Goal: Task Accomplishment & Management: Complete application form

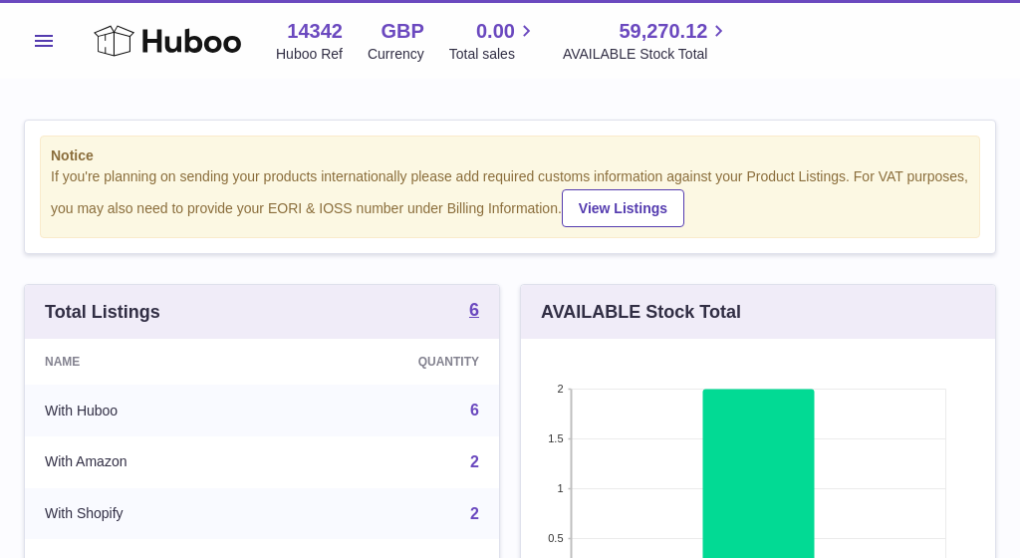
scroll to position [311, 474]
click at [50, 36] on span "Menu" at bounding box center [44, 41] width 18 height 12
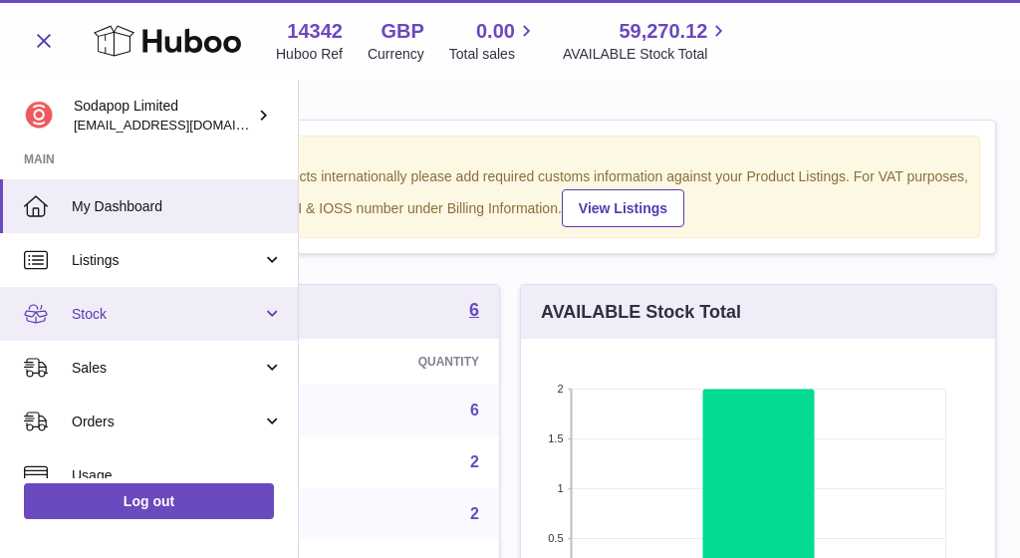
click at [154, 306] on span "Stock" at bounding box center [167, 314] width 190 height 19
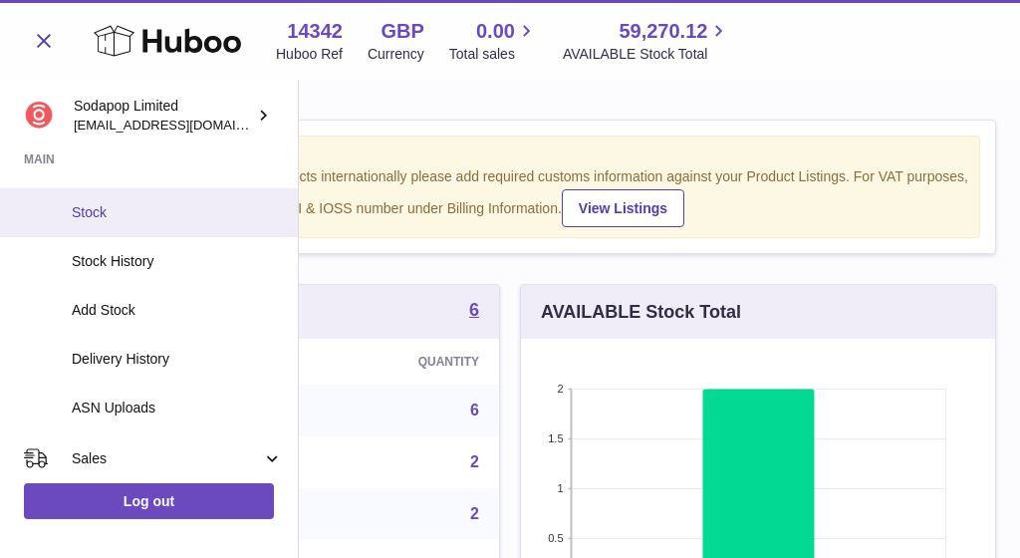
scroll to position [154, 0]
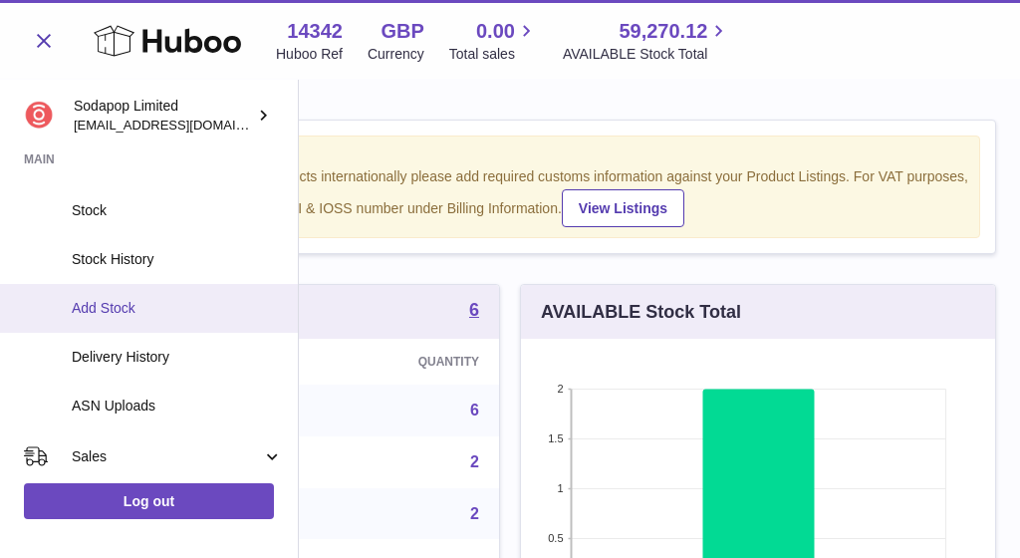
click at [118, 307] on span "Add Stock" at bounding box center [177, 308] width 211 height 19
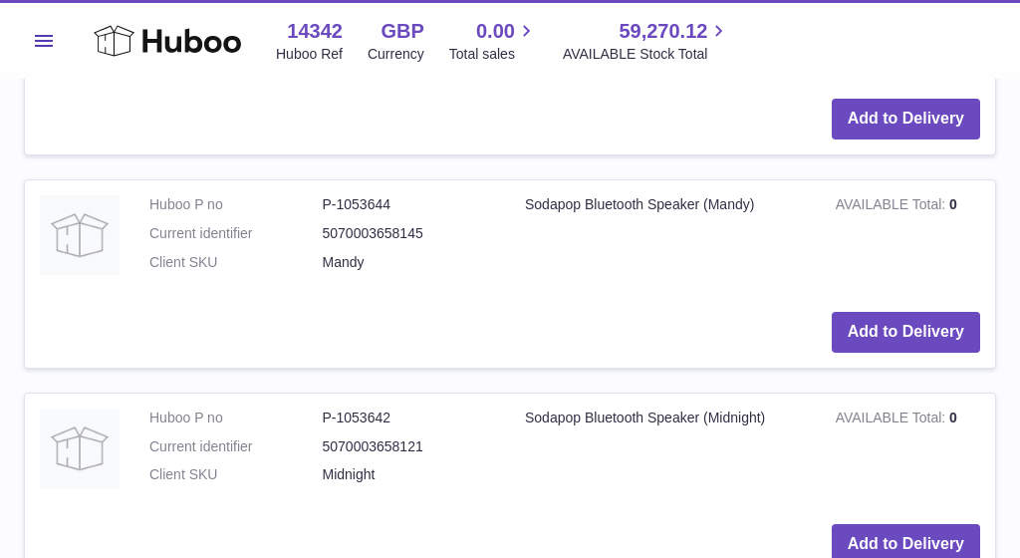
scroll to position [712, 0]
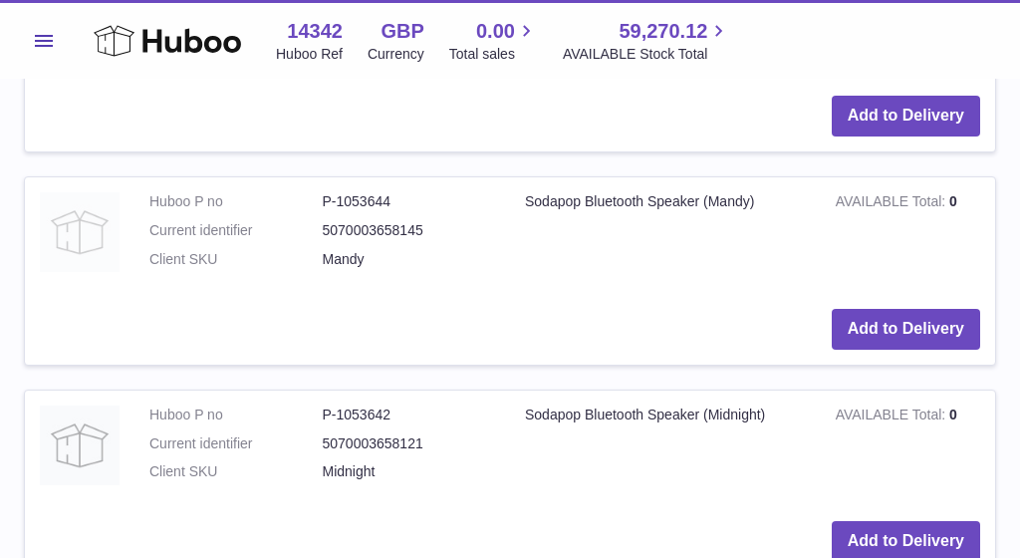
click at [76, 215] on img at bounding box center [80, 232] width 80 height 80
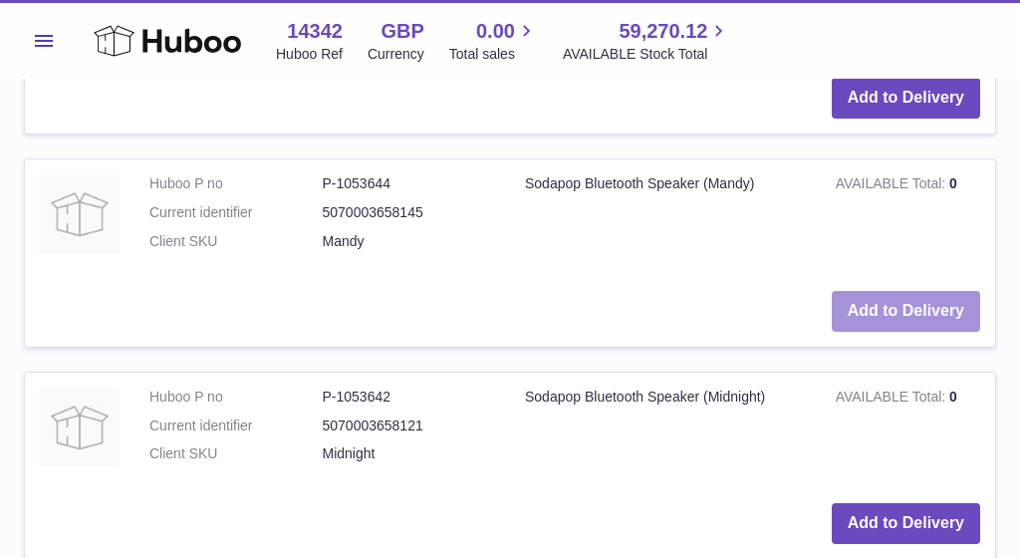
scroll to position [729, 0]
click at [933, 301] on button "Add to Delivery" at bounding box center [905, 312] width 148 height 41
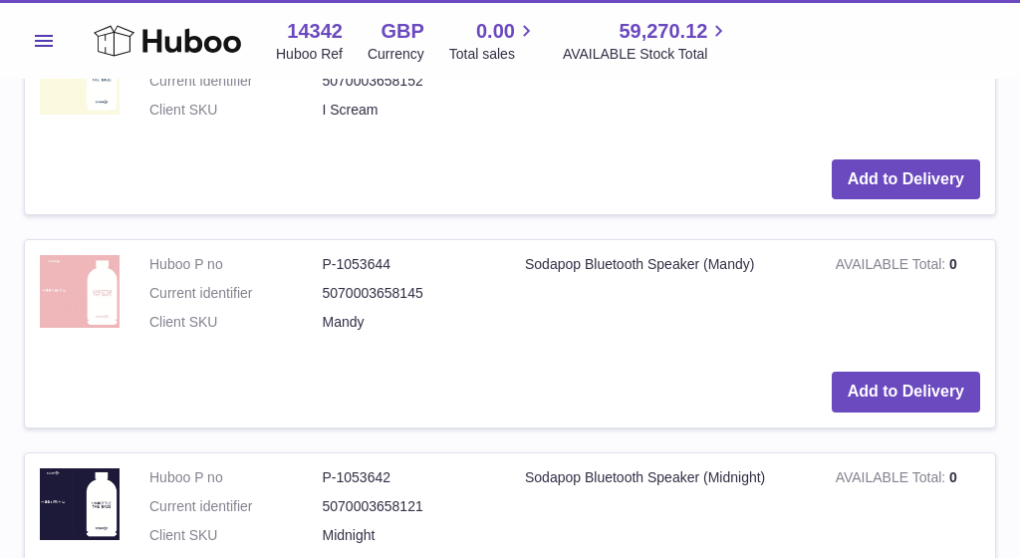
scroll to position [898, 0]
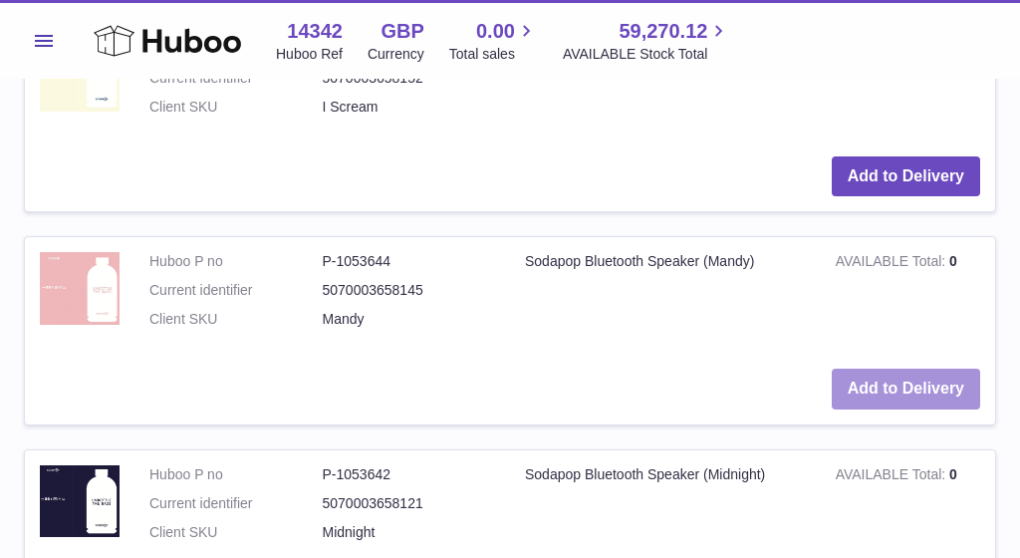
click at [929, 375] on button "Add to Delivery" at bounding box center [905, 388] width 148 height 41
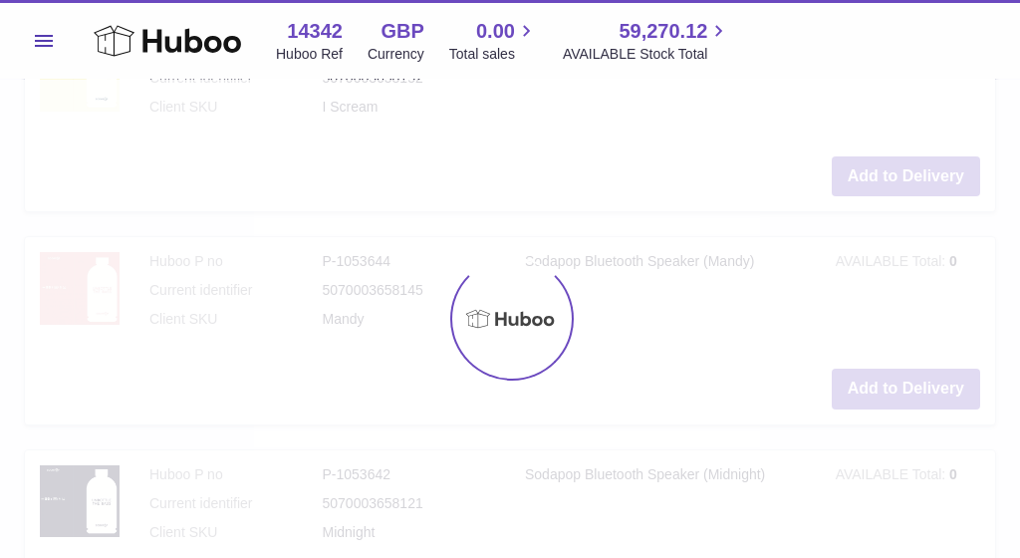
type input "*"
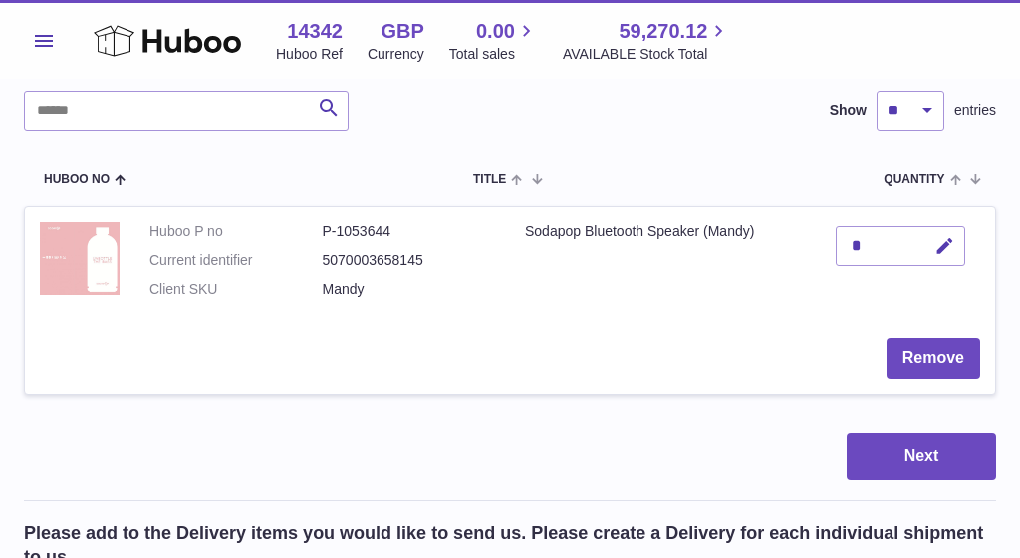
scroll to position [212, 0]
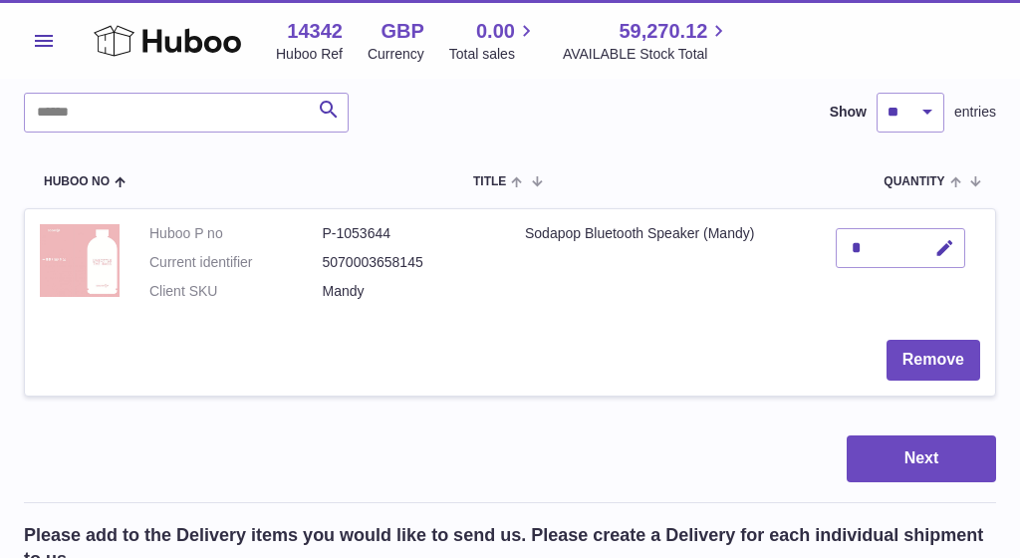
click at [885, 256] on div "*" at bounding box center [899, 248] width 129 height 40
click at [940, 247] on icon "button" at bounding box center [944, 248] width 21 height 21
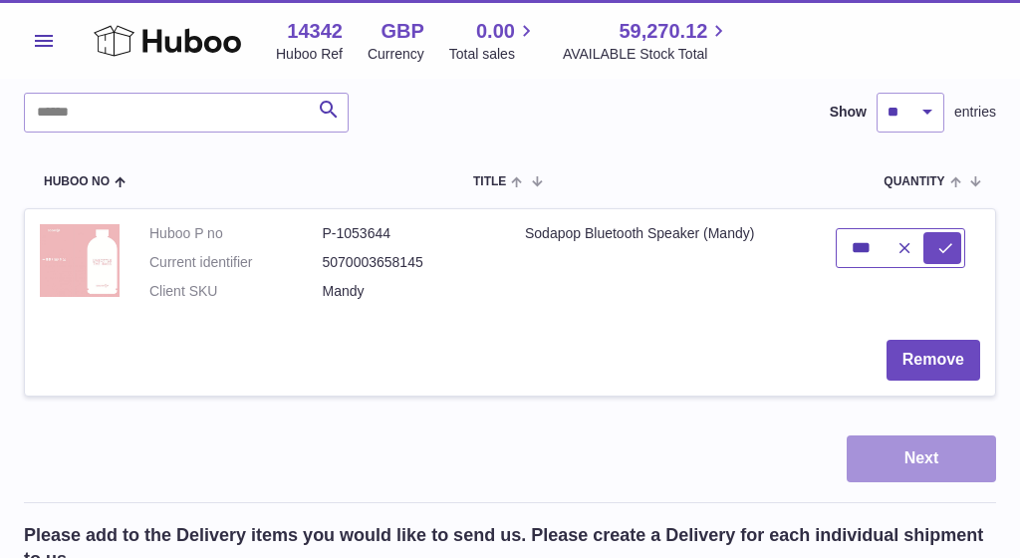
type input "***"
click at [904, 450] on button "Next" at bounding box center [920, 458] width 149 height 47
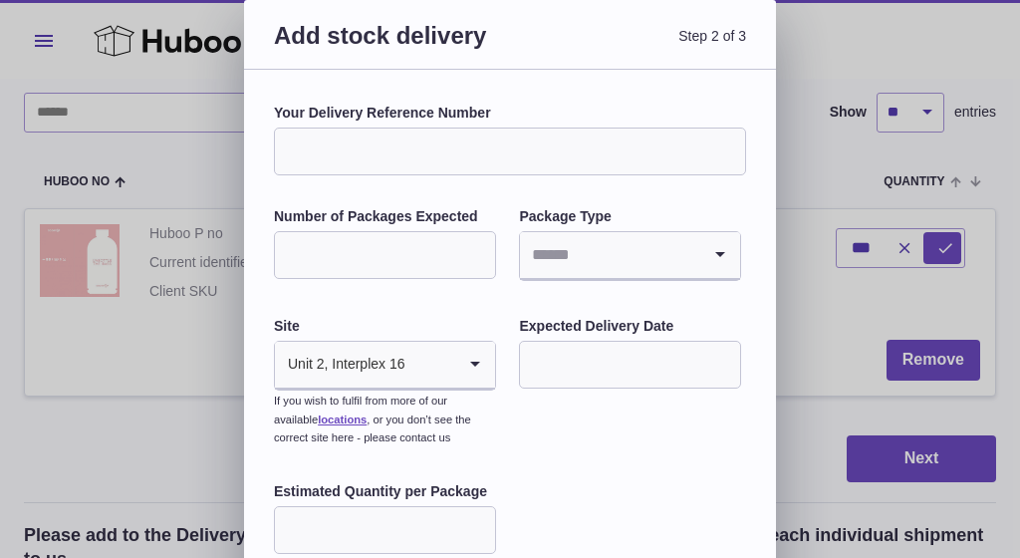
click at [371, 165] on input "Your Delivery Reference Number" at bounding box center [510, 151] width 472 height 48
paste input "**********"
type input "**********"
click at [439, 254] on input "Number of Packages Expected" at bounding box center [385, 255] width 222 height 48
type input "**"
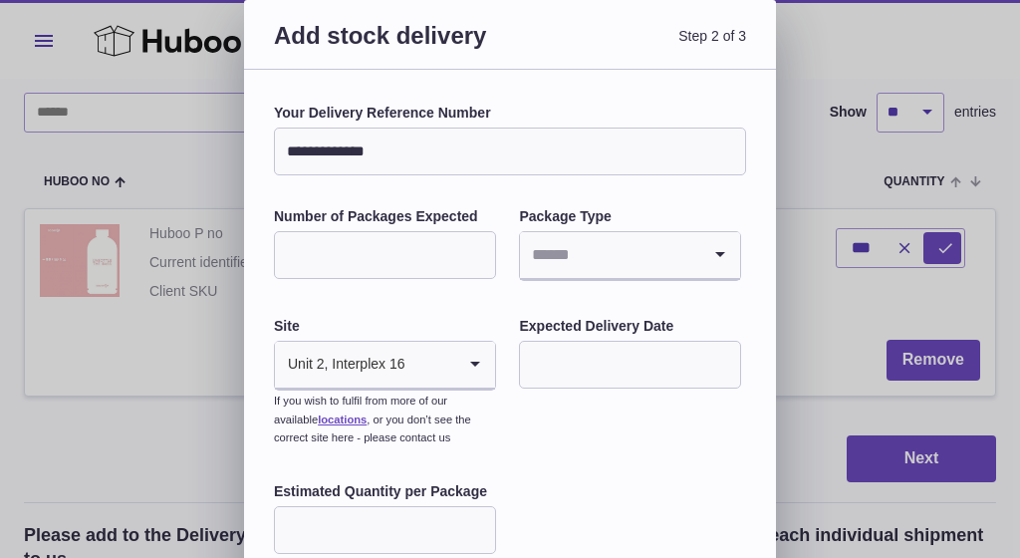
click at [697, 258] on input "Search for option" at bounding box center [610, 255] width 180 height 46
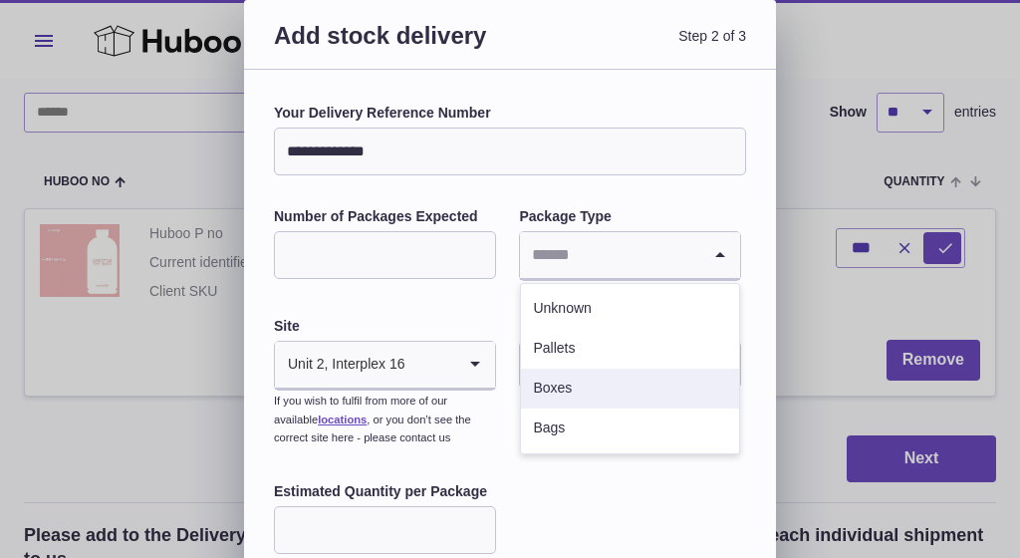
click at [554, 379] on li "Boxes" at bounding box center [630, 388] width 218 height 40
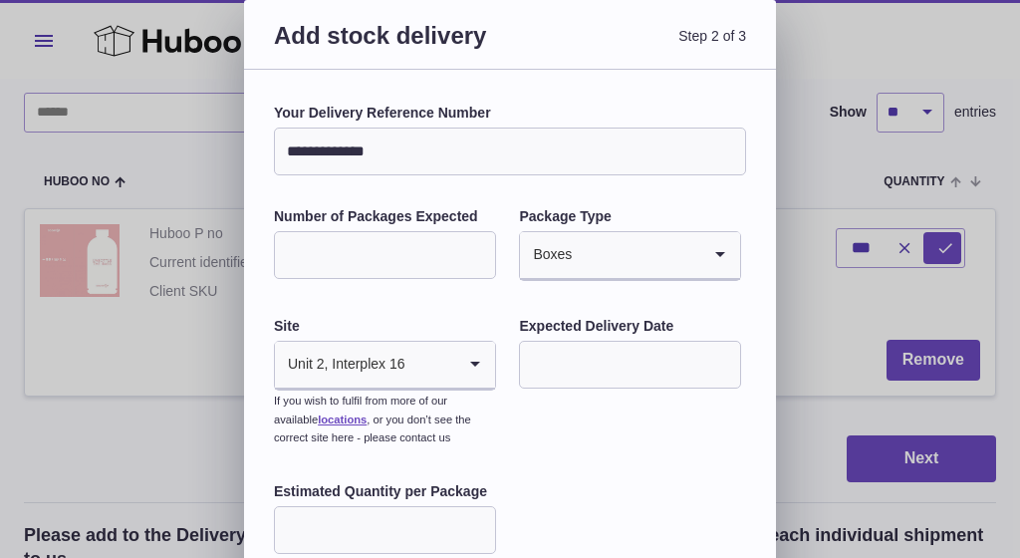
click at [570, 357] on input "text" at bounding box center [630, 365] width 222 height 48
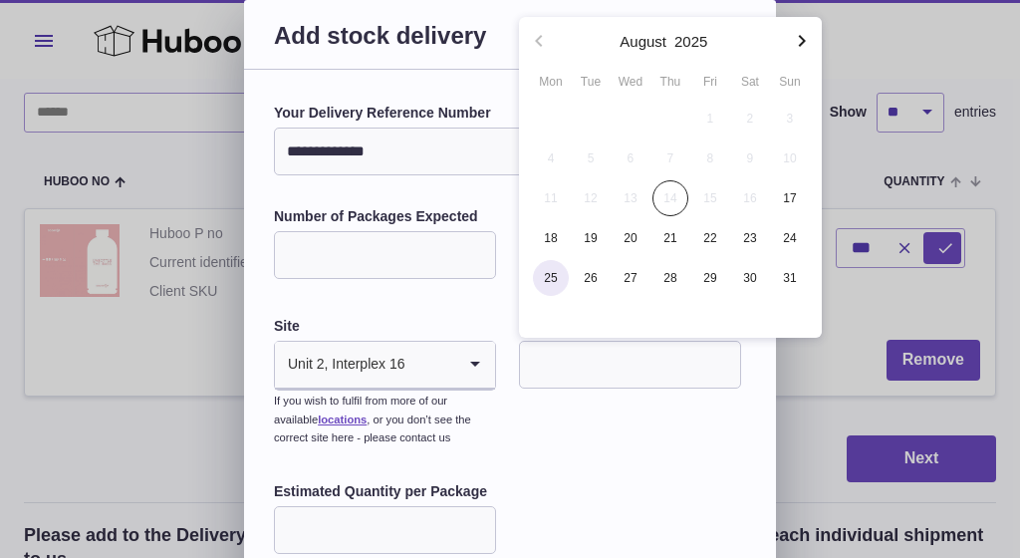
click at [553, 280] on span "25" at bounding box center [551, 278] width 36 height 36
type input "**********"
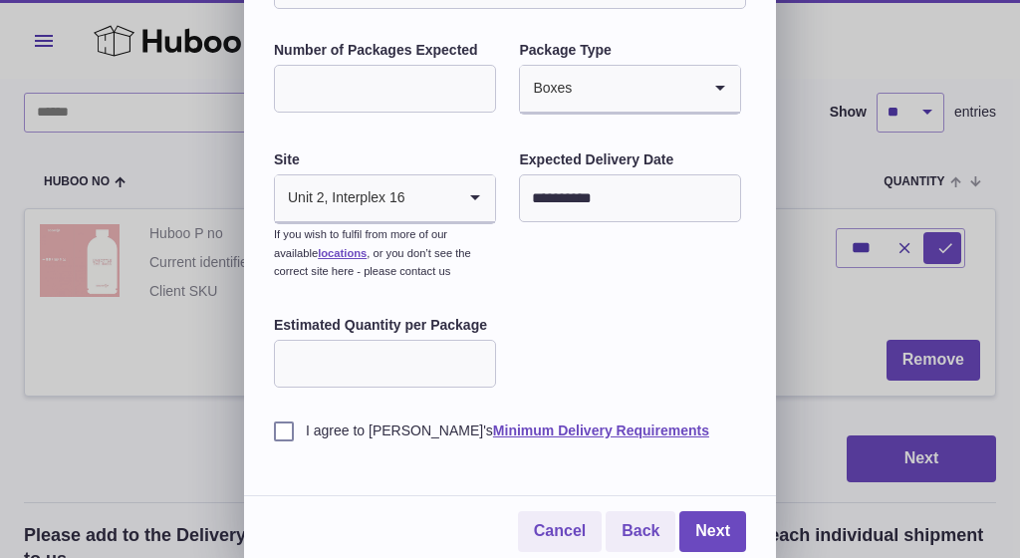
scroll to position [164, 0]
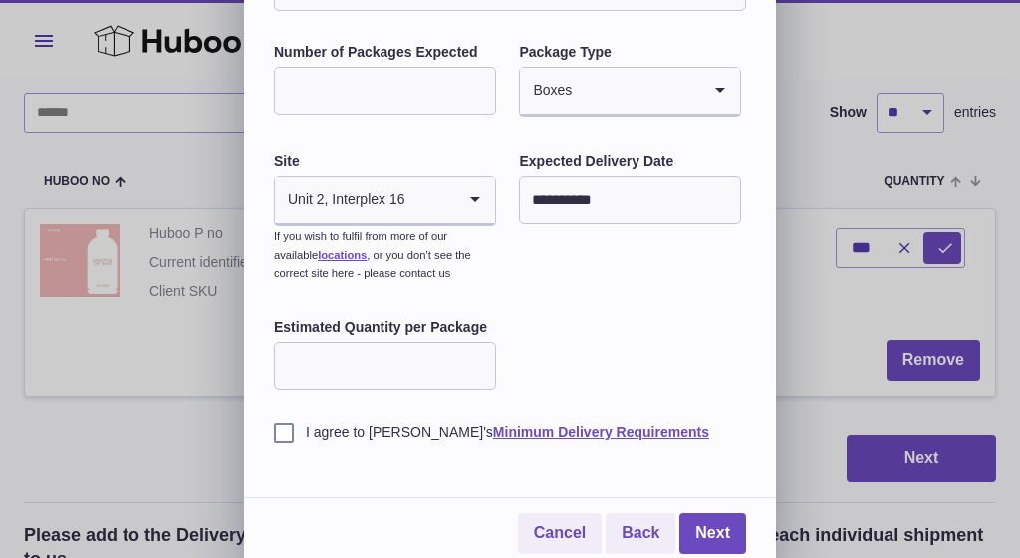
click at [414, 360] on input "Estimated Quantity per Package" at bounding box center [385, 365] width 222 height 48
type input "**"
click at [282, 427] on label "I agree to [PERSON_NAME]'s Minimum Delivery Requirements" at bounding box center [510, 432] width 472 height 19
click at [704, 519] on link "Next" at bounding box center [712, 533] width 67 height 41
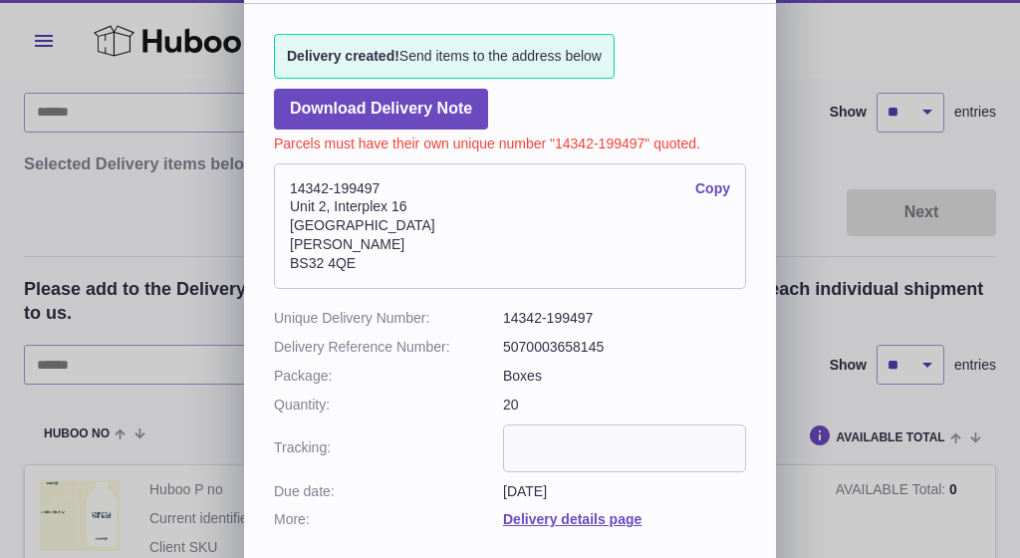
scroll to position [68, 0]
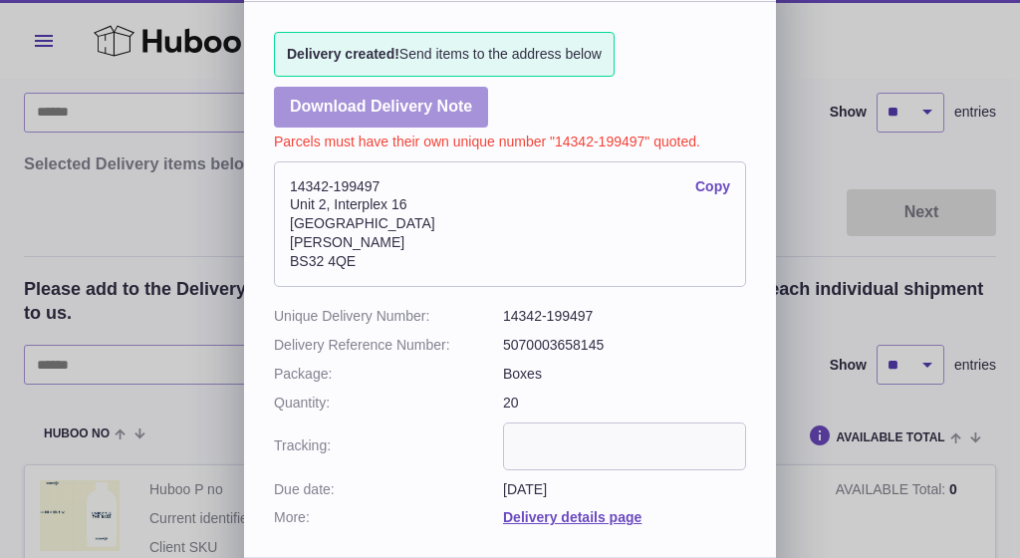
click at [425, 108] on link "Download Delivery Note" at bounding box center [381, 107] width 214 height 41
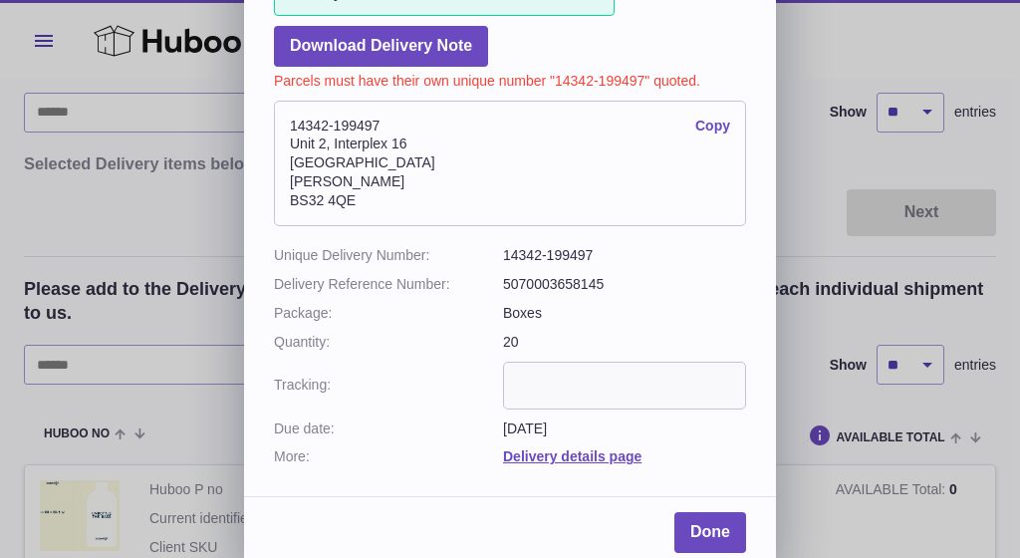
scroll to position [127, 0]
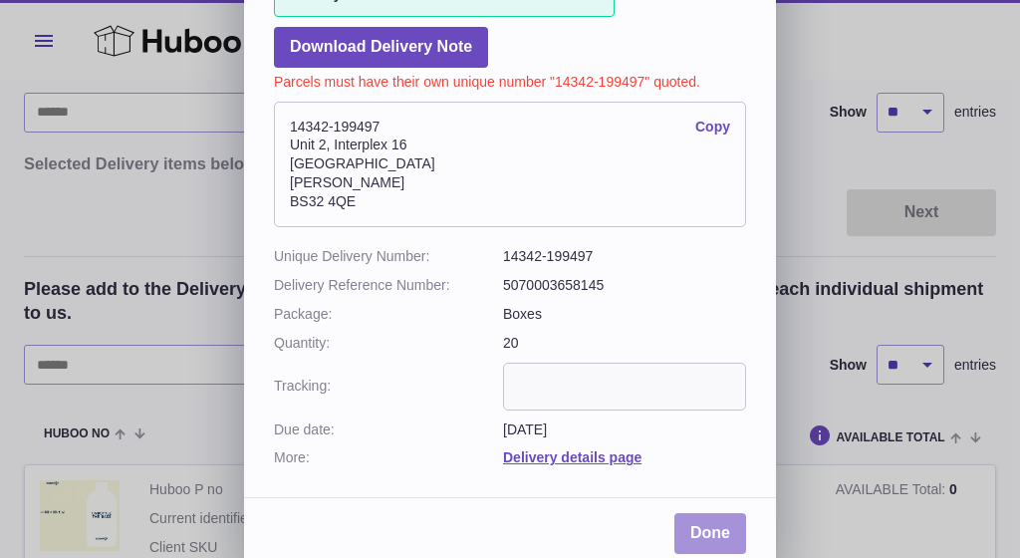
click at [714, 527] on link "Done" at bounding box center [710, 533] width 72 height 41
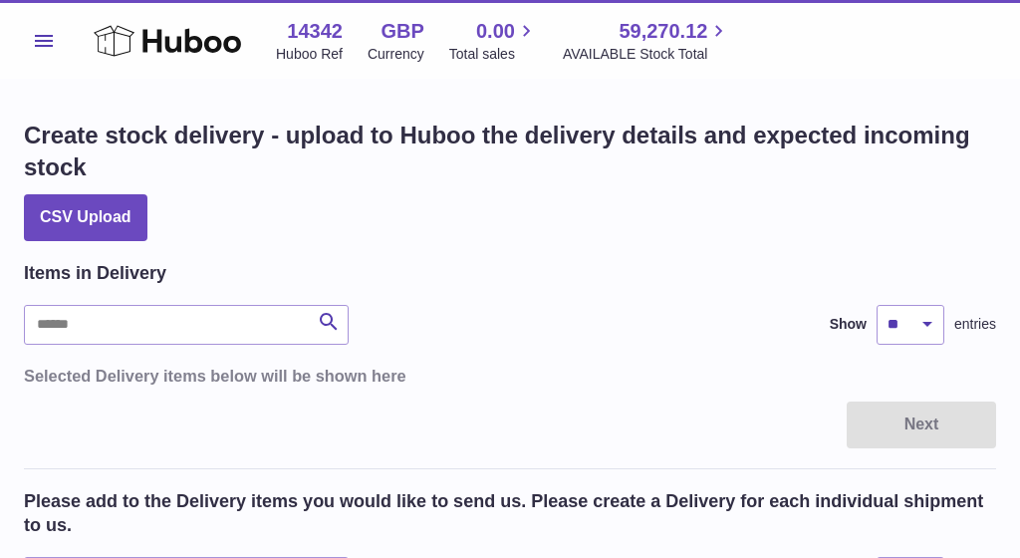
click at [42, 38] on span "Menu" at bounding box center [44, 41] width 18 height 12
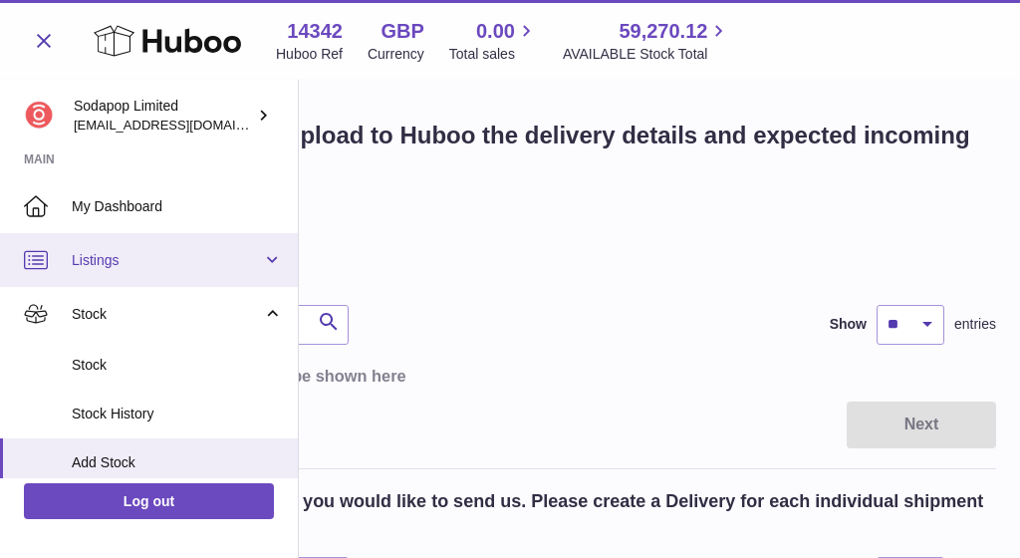
click at [111, 256] on span "Listings" at bounding box center [167, 260] width 190 height 19
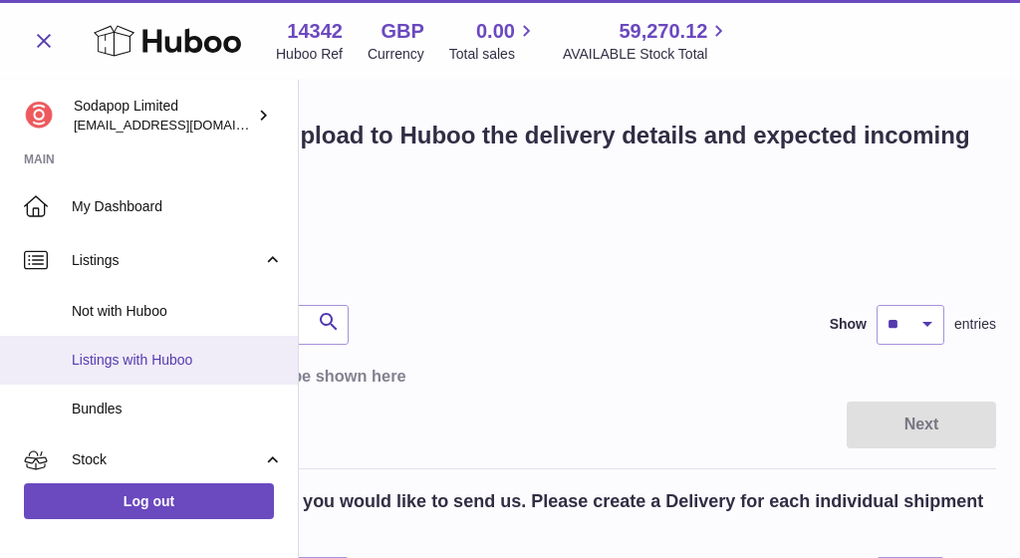
click at [128, 353] on span "Listings with Huboo" at bounding box center [177, 359] width 211 height 19
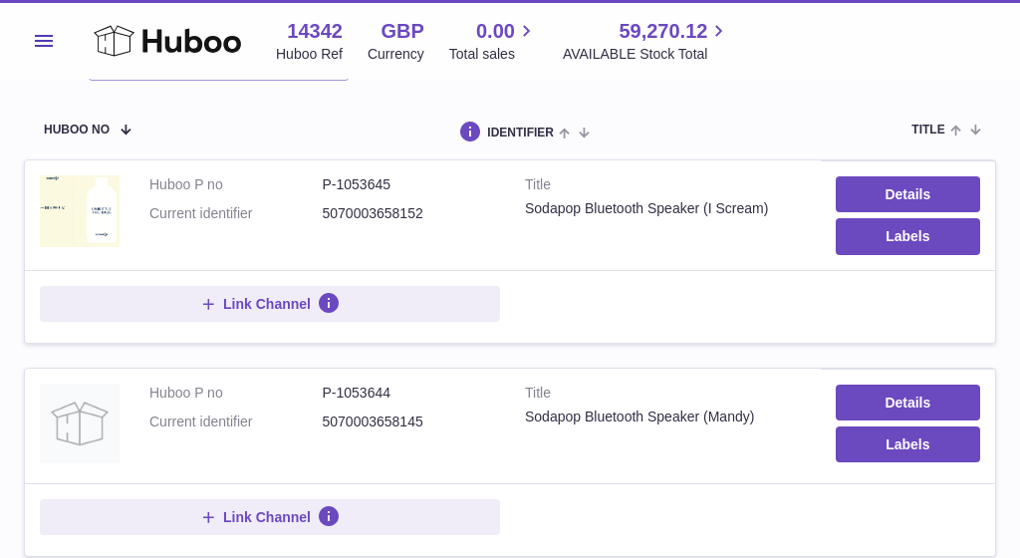
scroll to position [224, 0]
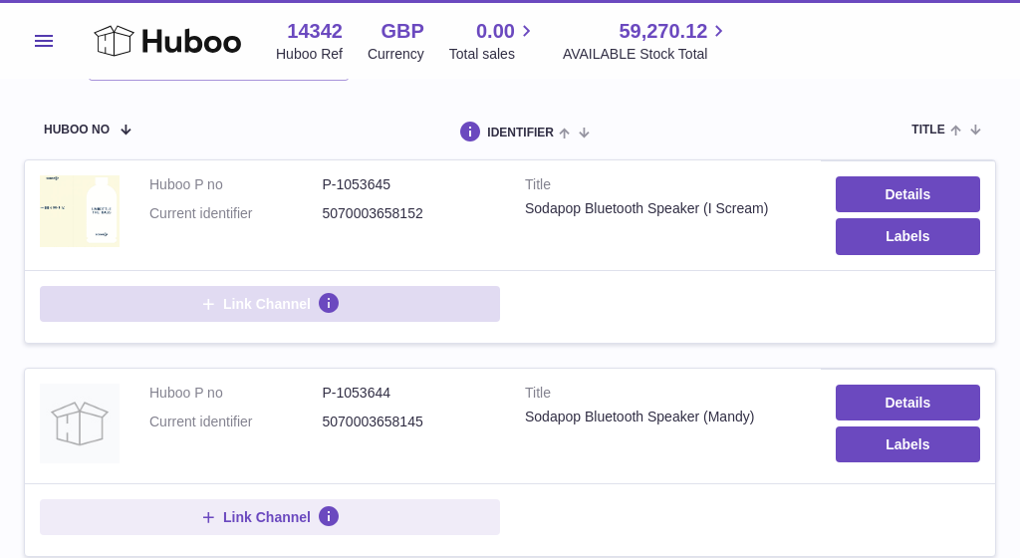
click at [309, 301] on span "Link Channel" at bounding box center [267, 304] width 88 height 18
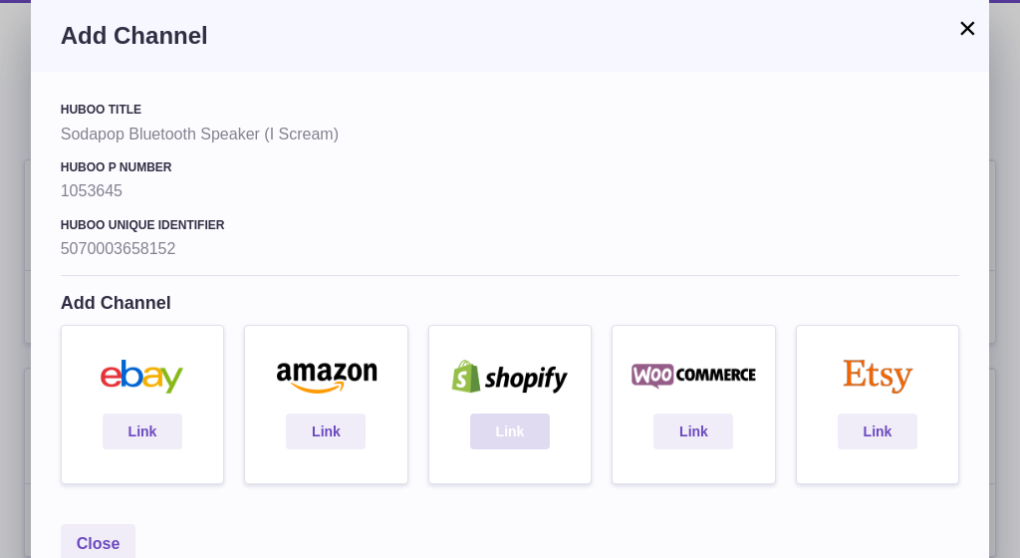
click at [514, 424] on link "Link" at bounding box center [510, 431] width 80 height 36
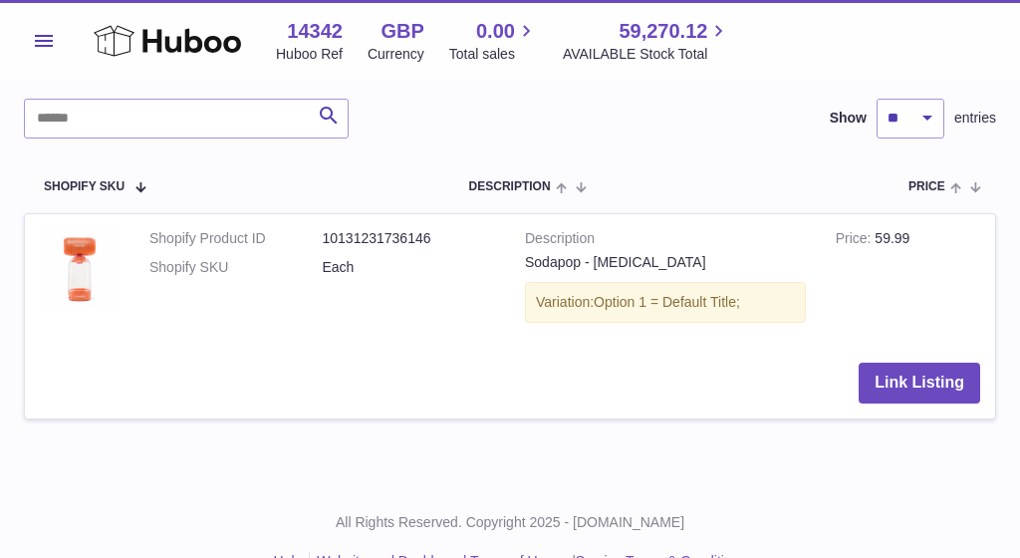
scroll to position [653, 0]
click at [919, 375] on button "Link Listing" at bounding box center [918, 381] width 121 height 41
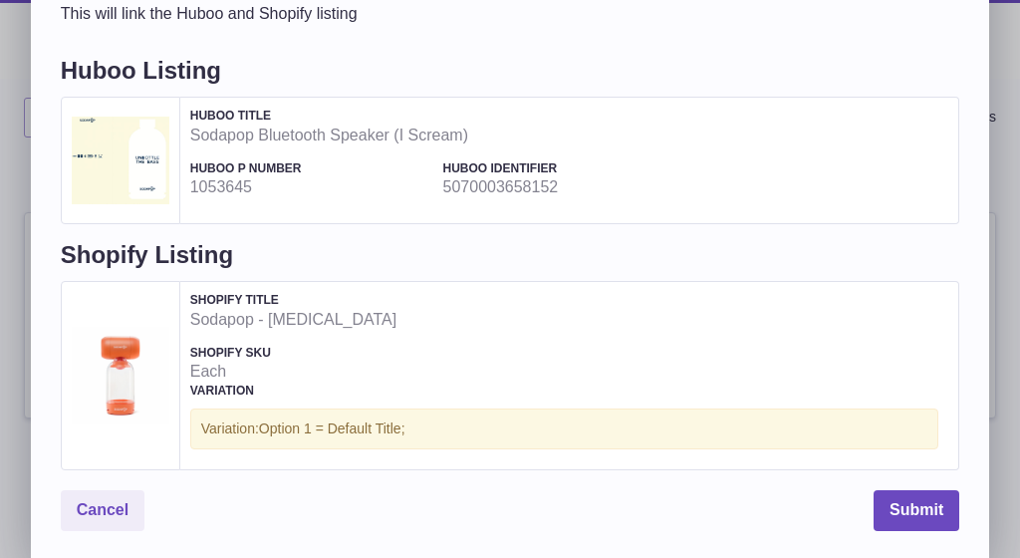
scroll to position [97, 0]
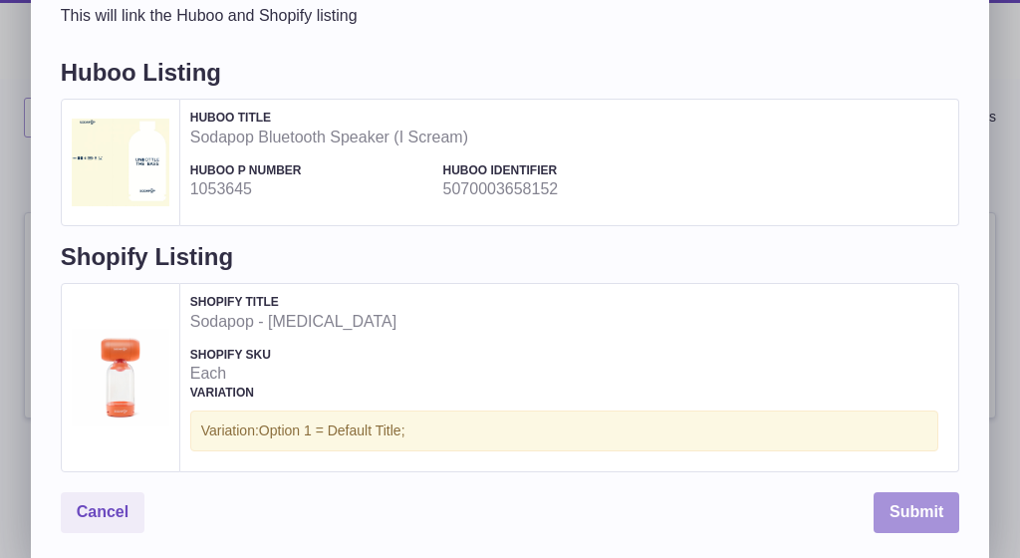
click at [899, 497] on button "Submit" at bounding box center [916, 512] width 86 height 41
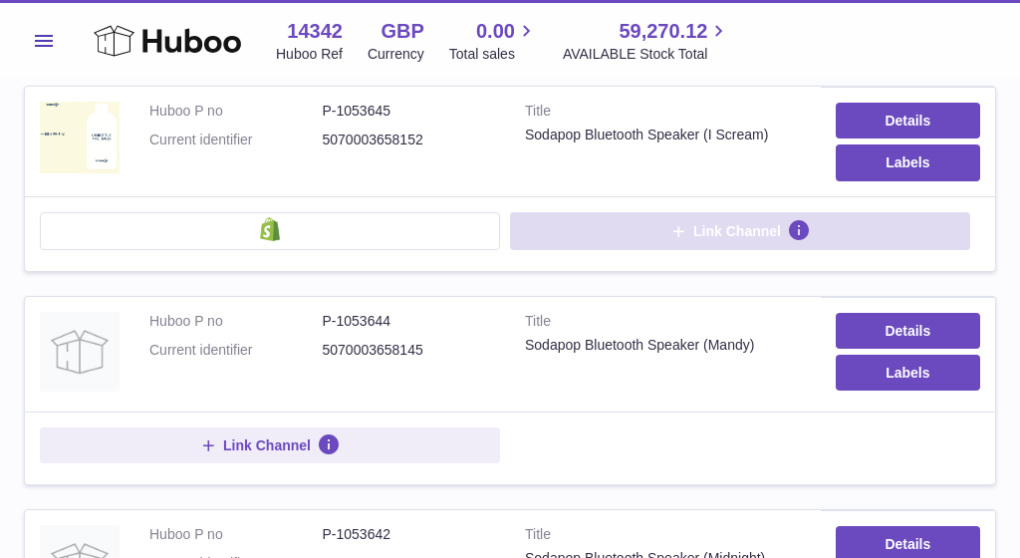
scroll to position [300, 0]
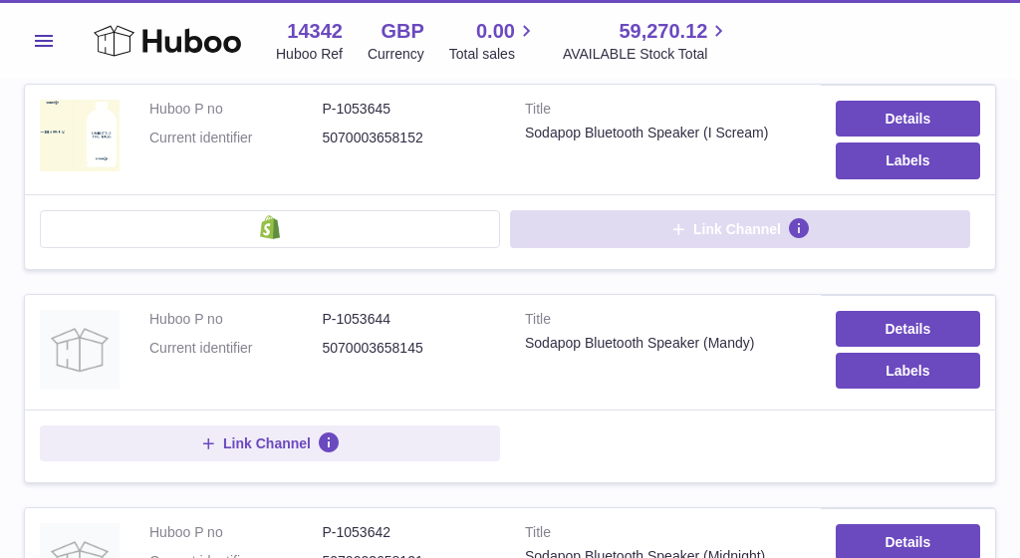
click at [656, 228] on button "Link Channel" at bounding box center [740, 229] width 460 height 38
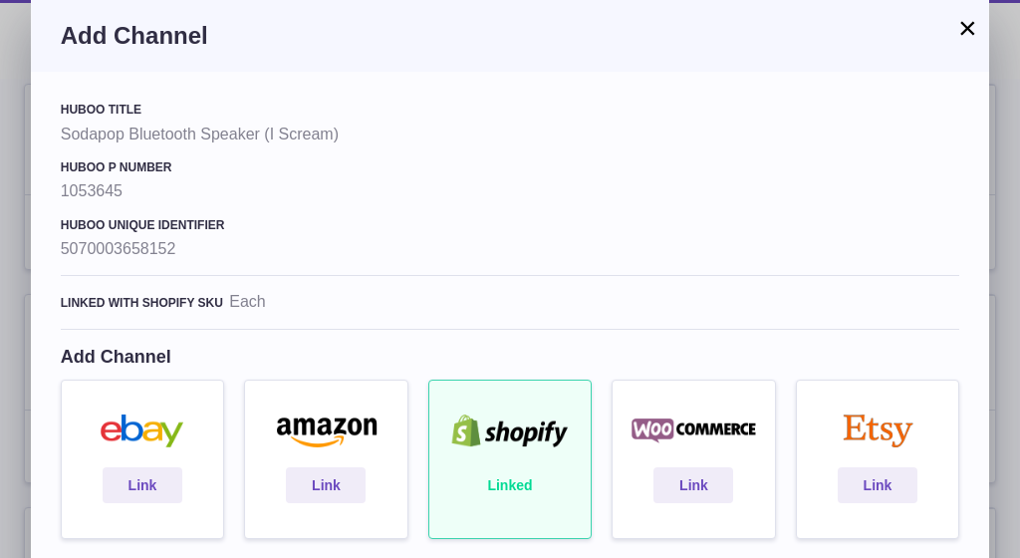
scroll to position [0, 0]
click at [964, 28] on button "×" at bounding box center [967, 28] width 24 height 24
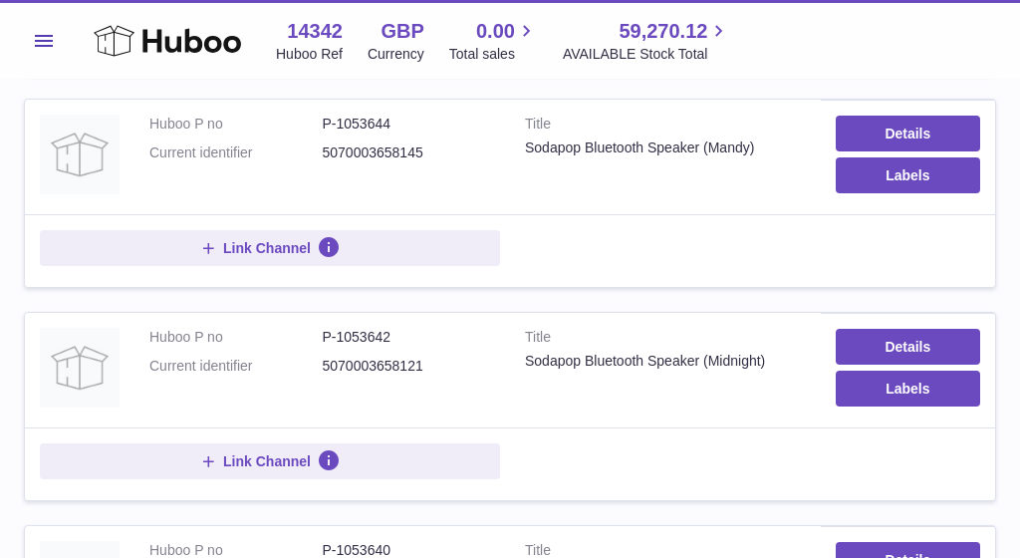
scroll to position [155, 0]
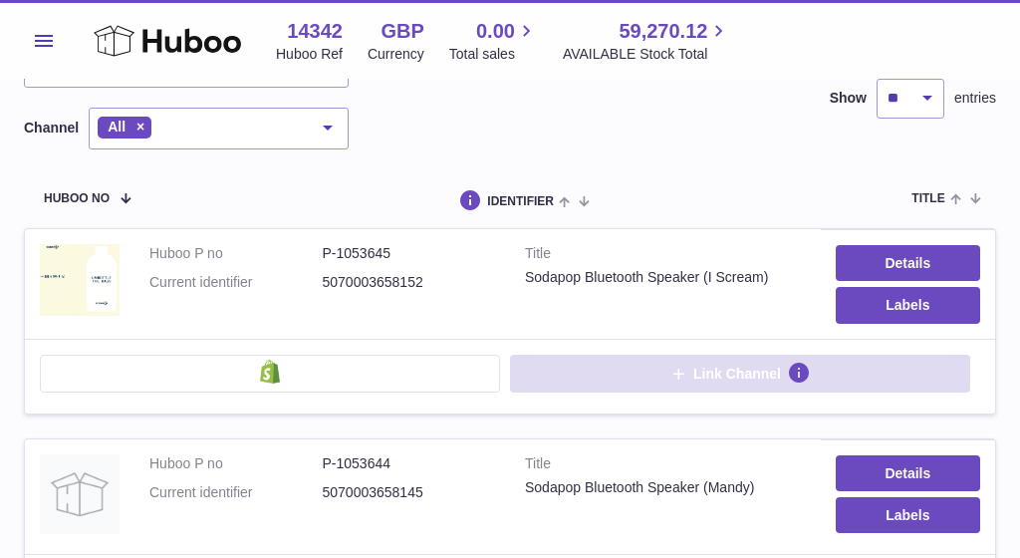
click at [658, 381] on button "Link Channel" at bounding box center [740, 373] width 460 height 38
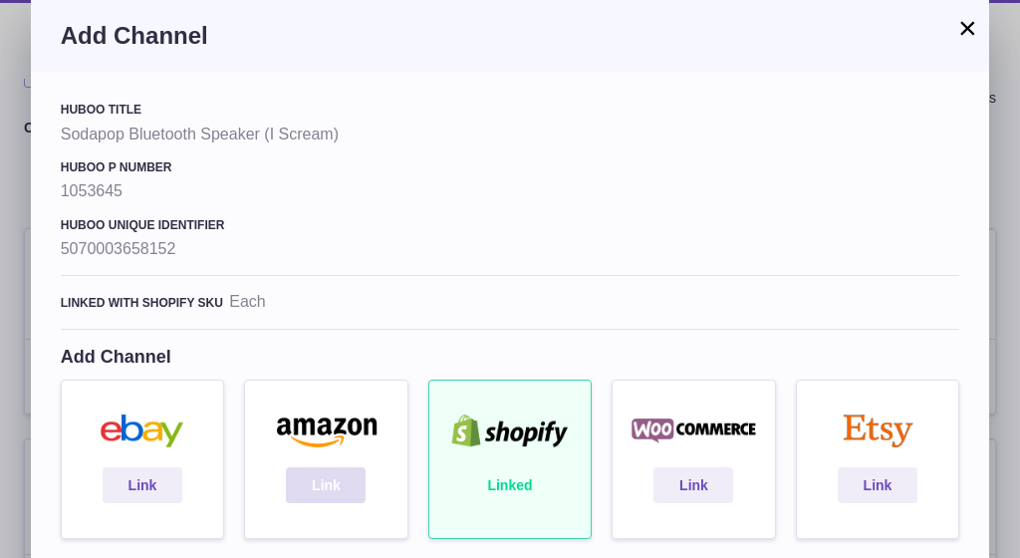
click at [319, 498] on link "Link" at bounding box center [326, 485] width 80 height 36
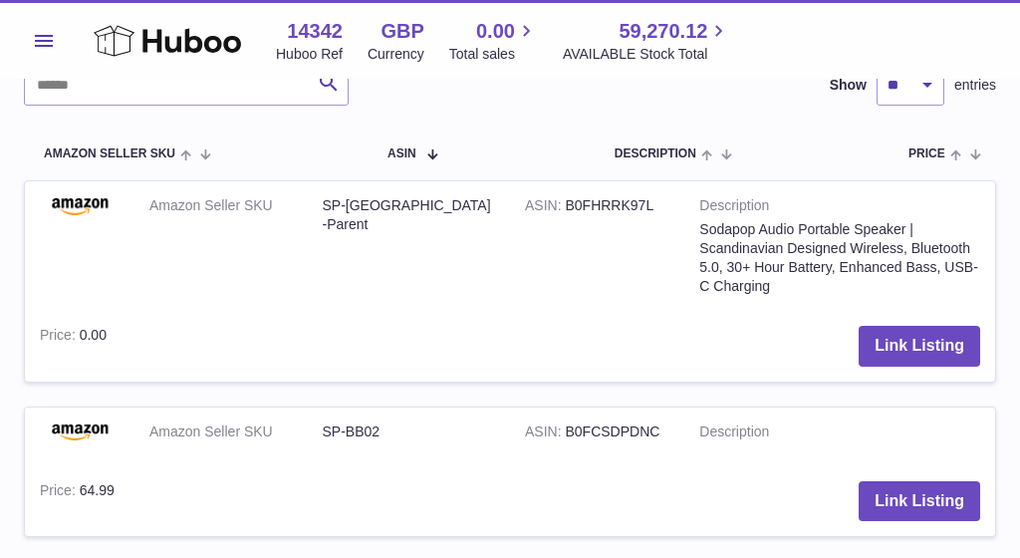
scroll to position [616, 0]
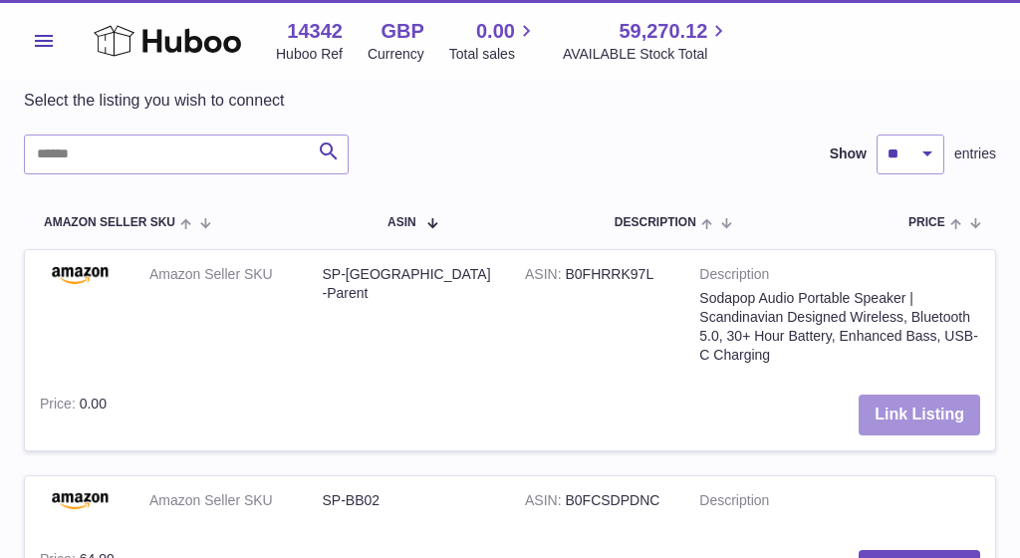
click at [916, 412] on button "Link Listing" at bounding box center [918, 414] width 121 height 41
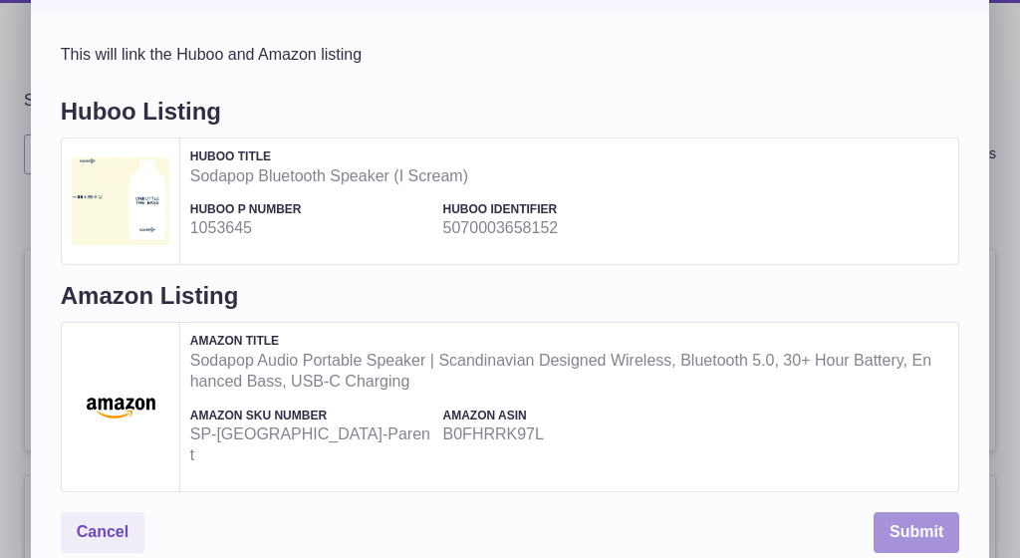
scroll to position [57, 0]
click at [922, 513] on button "Submit" at bounding box center [916, 533] width 86 height 41
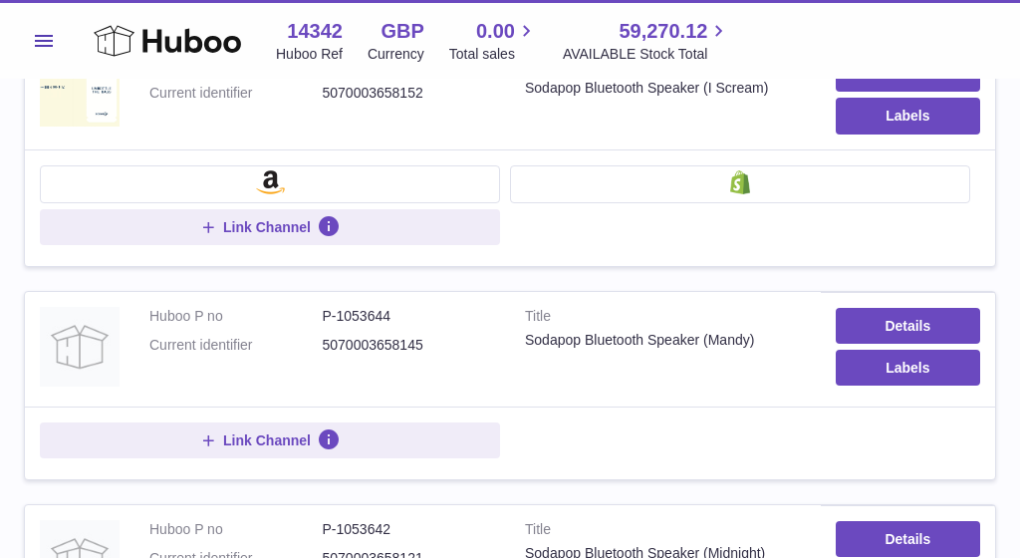
scroll to position [346, 0]
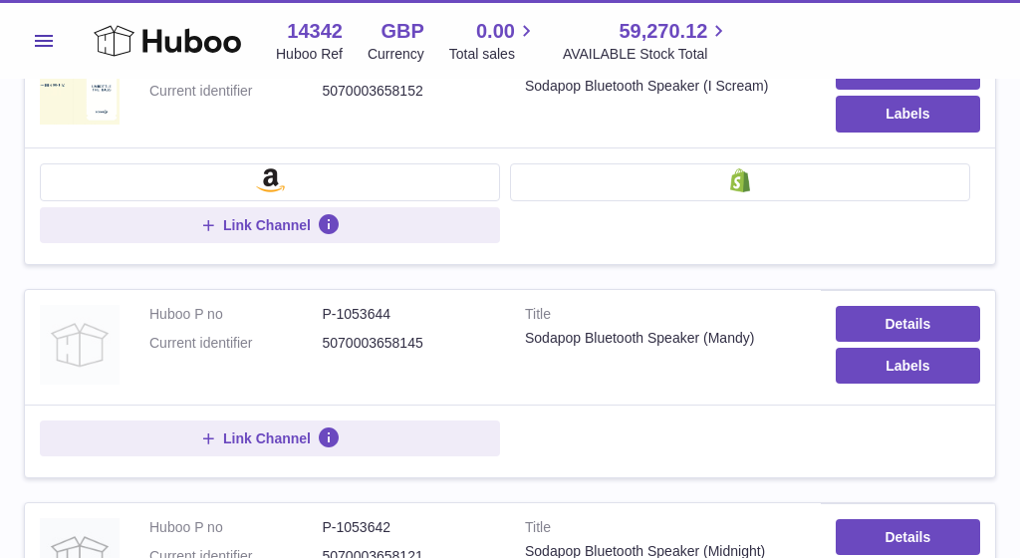
click at [84, 341] on img at bounding box center [80, 345] width 80 height 80
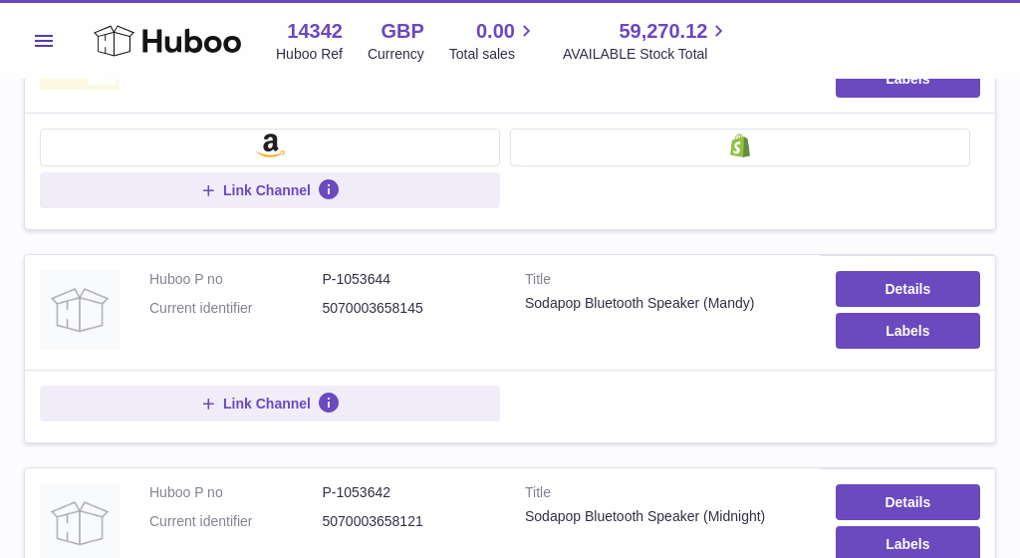
scroll to position [391, 0]
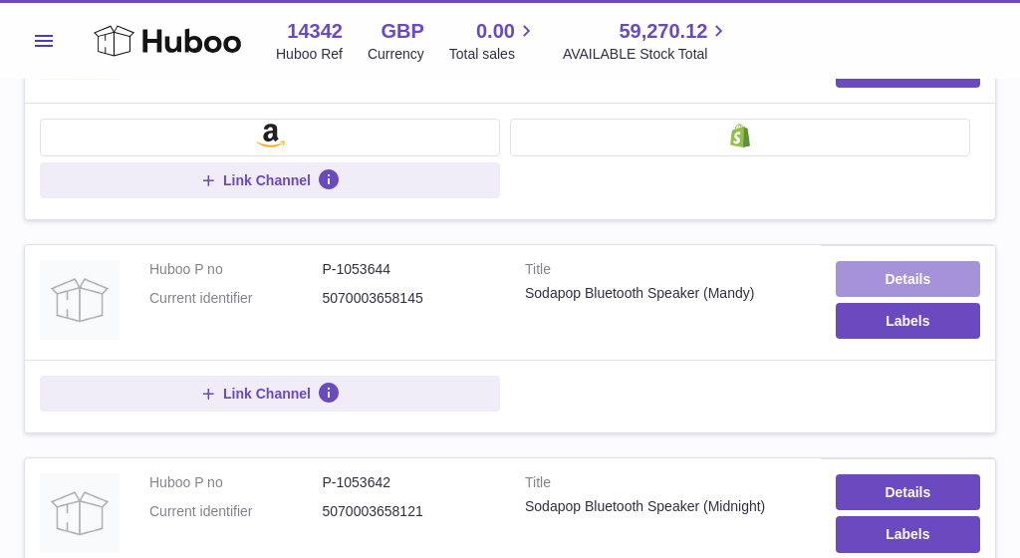
click at [889, 272] on link "Details" at bounding box center [907, 279] width 144 height 36
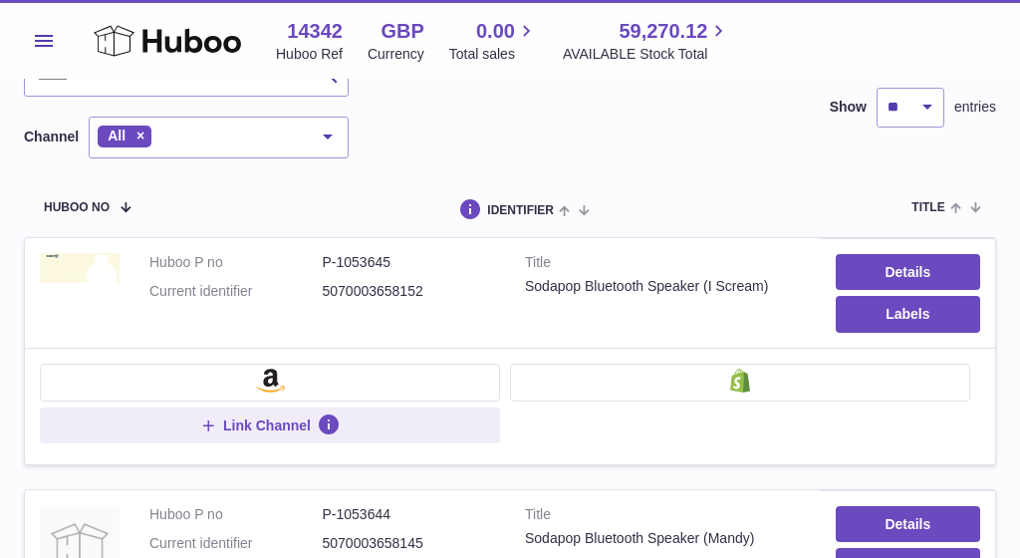
scroll to position [47, 0]
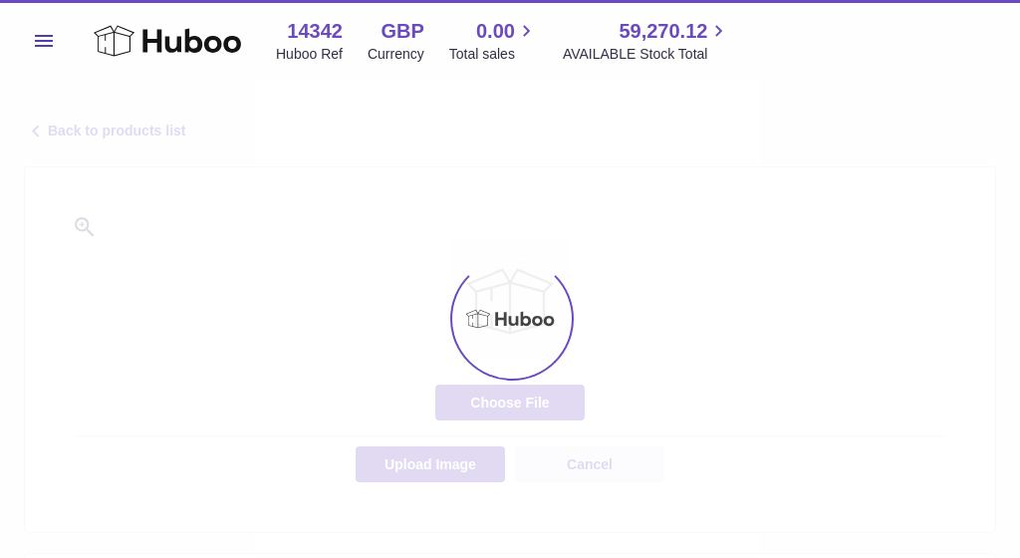
select select "**"
select select "****"
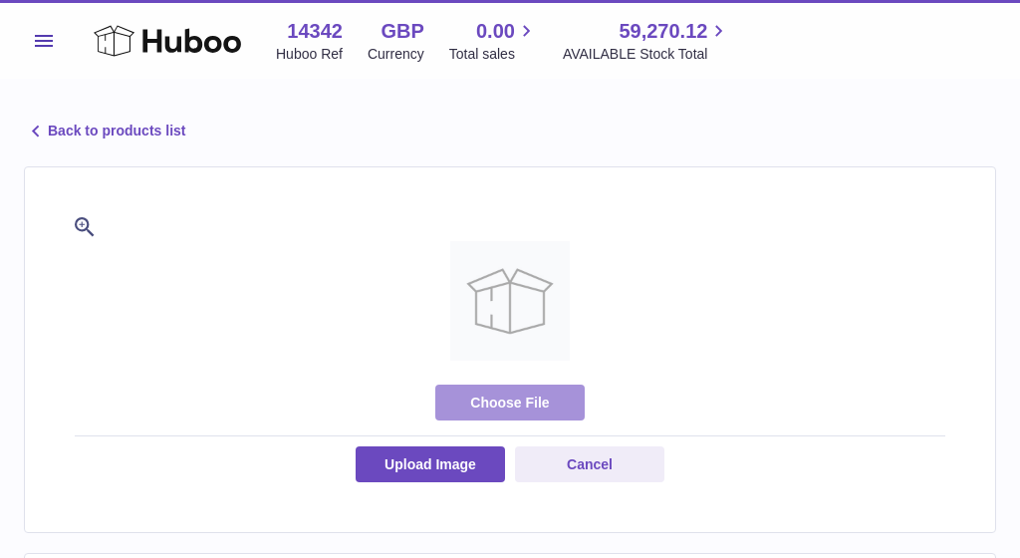
click at [529, 393] on label at bounding box center [509, 402] width 149 height 36
click at [550, 393] on input "file" at bounding box center [550, 393] width 1 height 1
type input "**********"
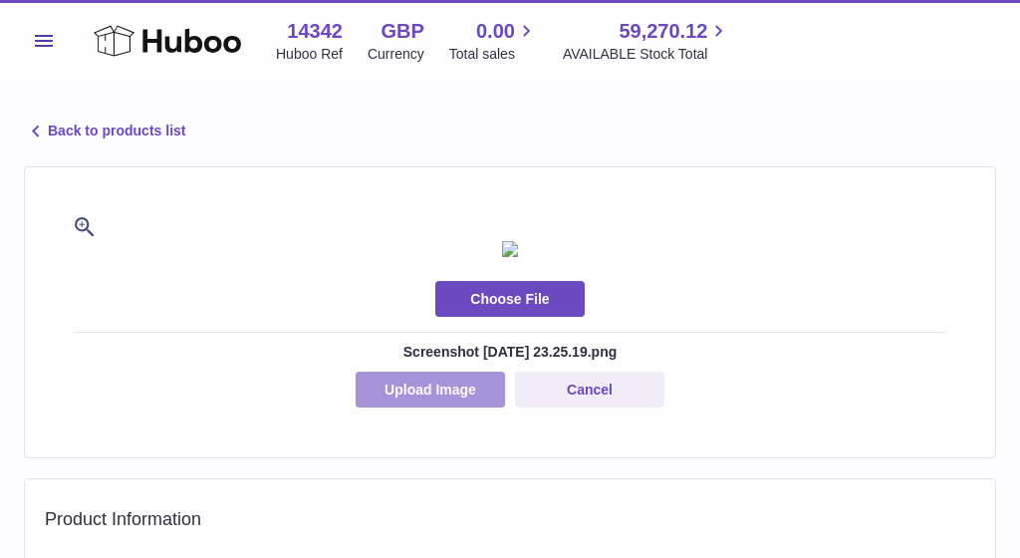
click at [448, 407] on button "Upload Image" at bounding box center [429, 389] width 149 height 36
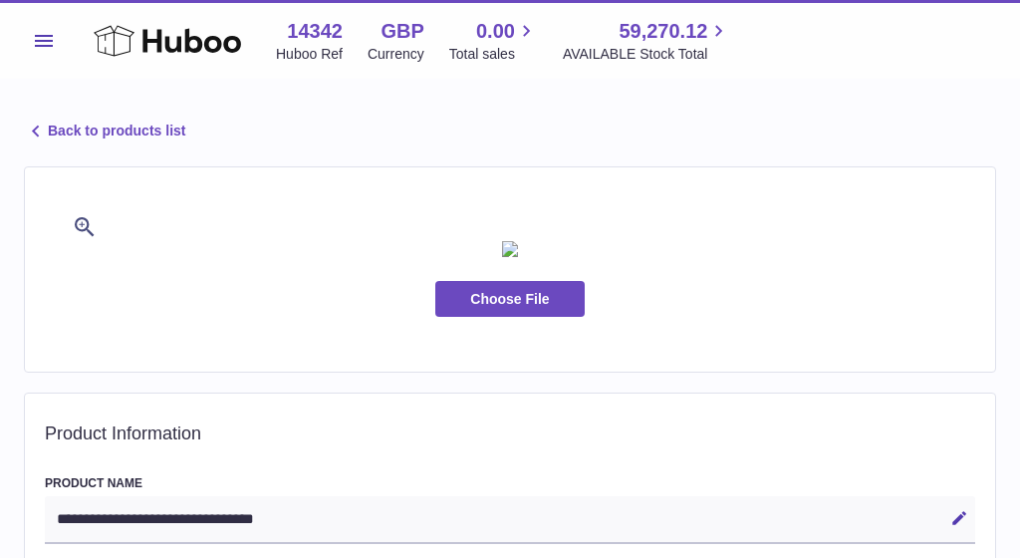
click at [75, 123] on link "Back to products list" at bounding box center [104, 131] width 161 height 24
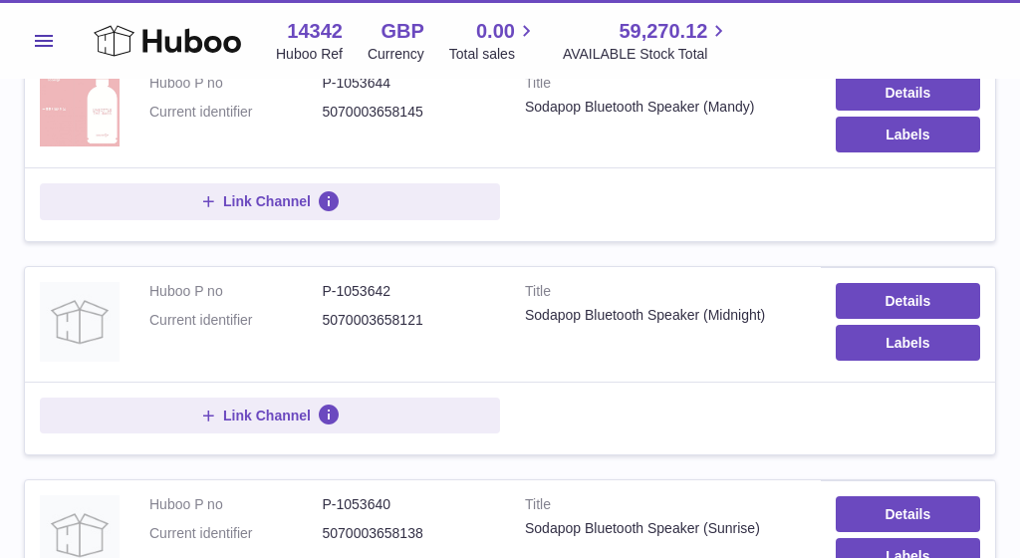
scroll to position [589, 0]
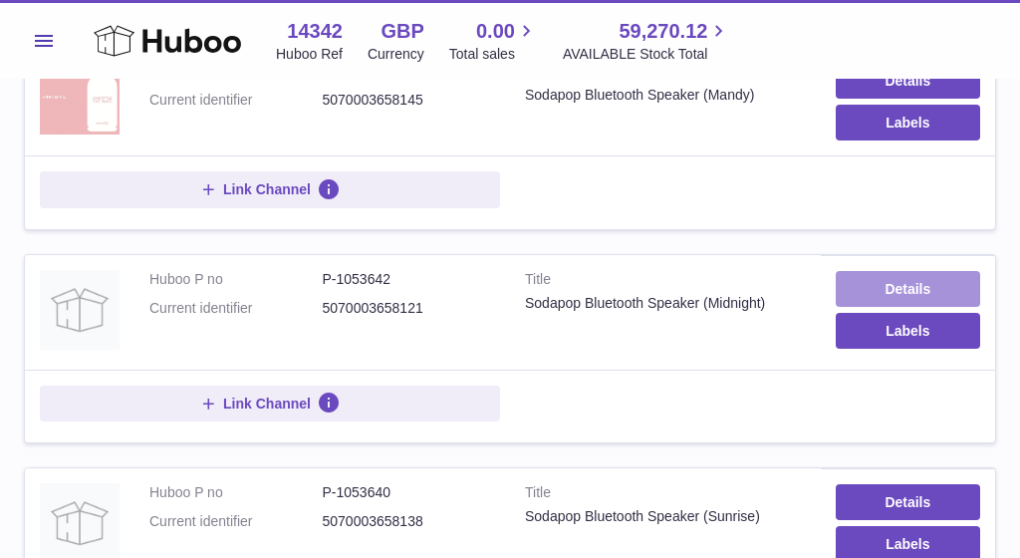
click at [918, 277] on link "Details" at bounding box center [907, 289] width 144 height 36
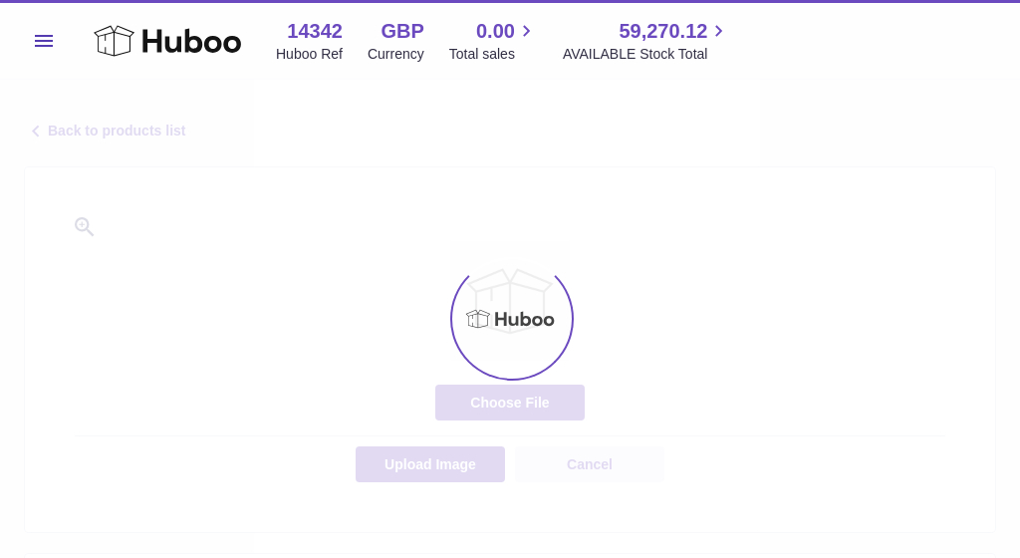
select select "**"
select select "****"
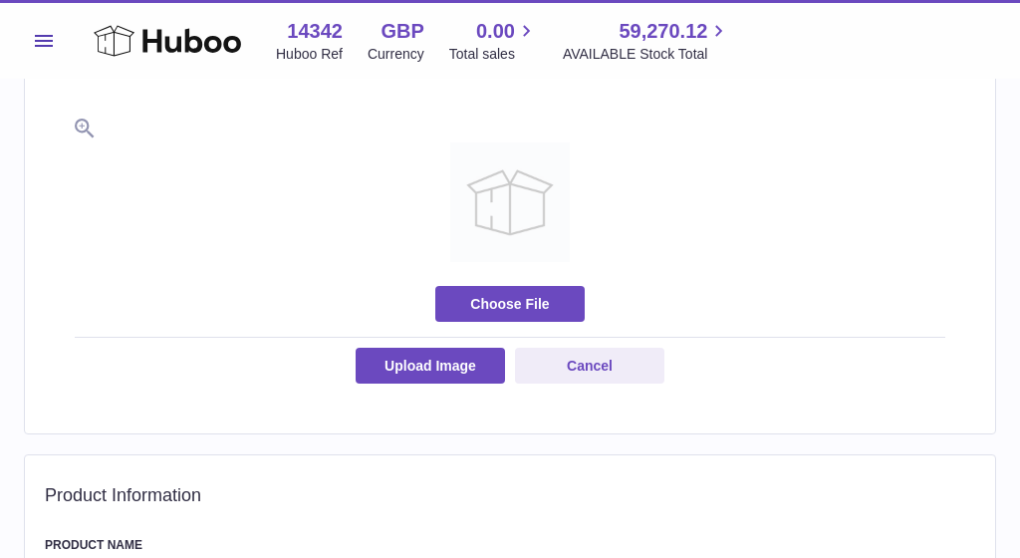
scroll to position [130, 0]
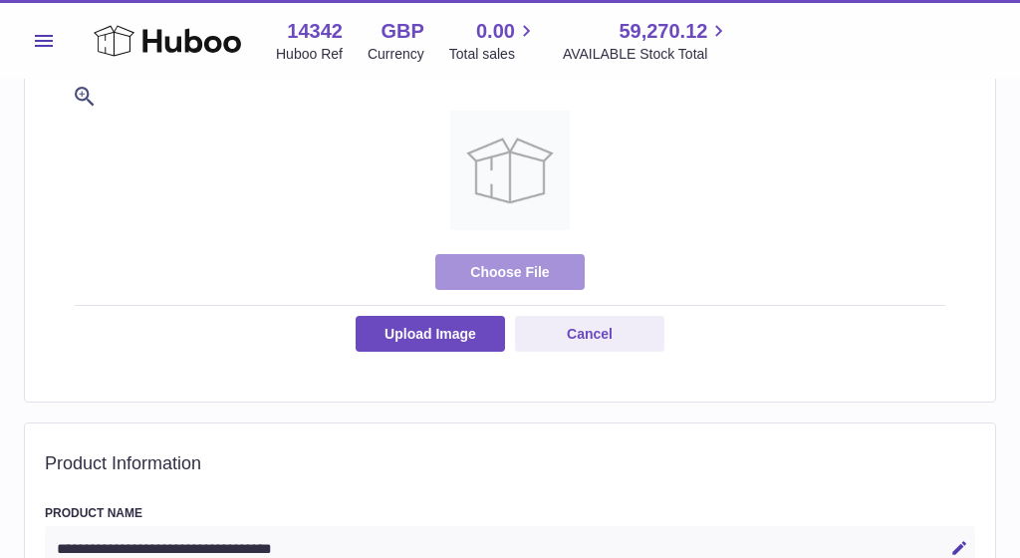
click at [523, 277] on label at bounding box center [509, 272] width 149 height 36
click at [550, 393] on input "file" at bounding box center [550, 393] width 1 height 1
type input "**********"
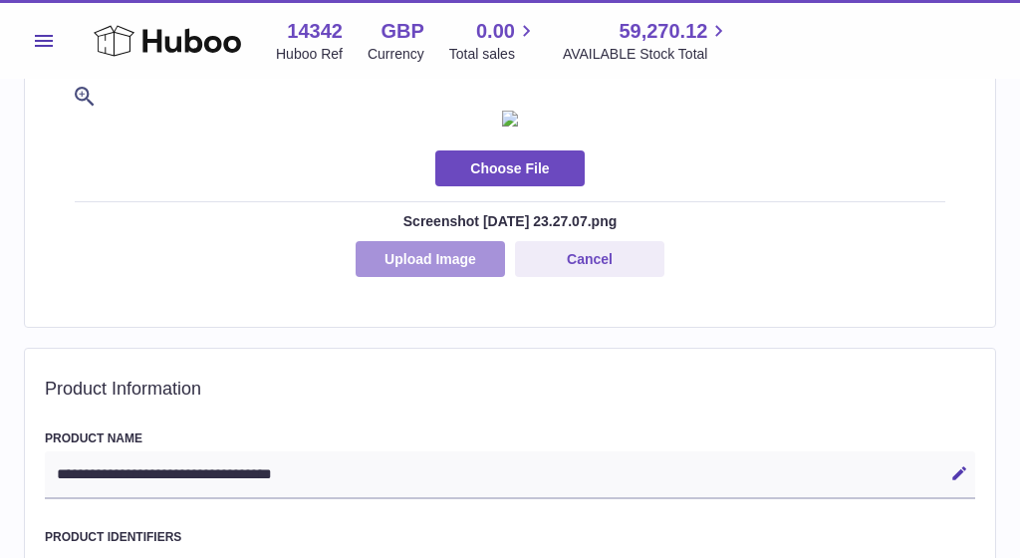
click at [451, 277] on button "Upload Image" at bounding box center [429, 259] width 149 height 36
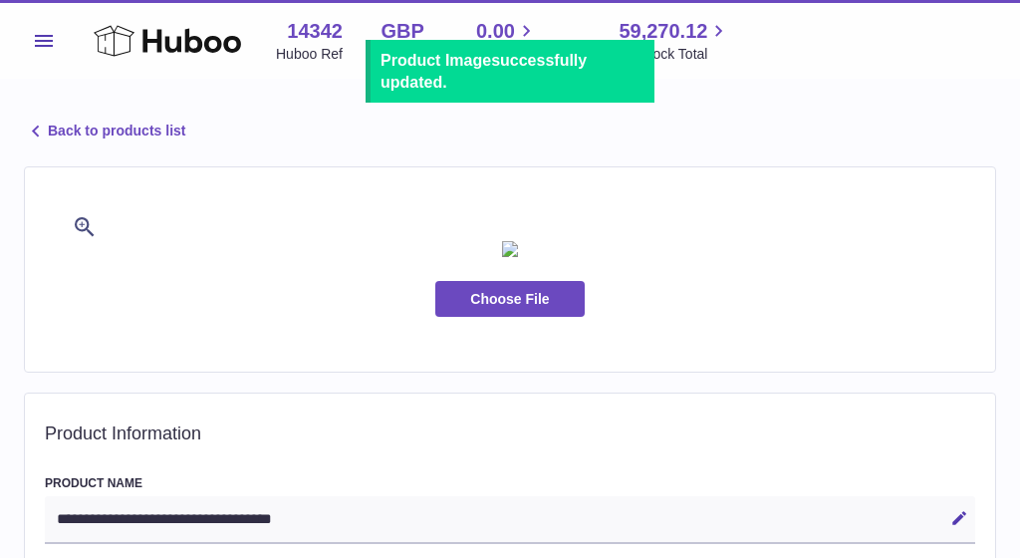
scroll to position [0, 0]
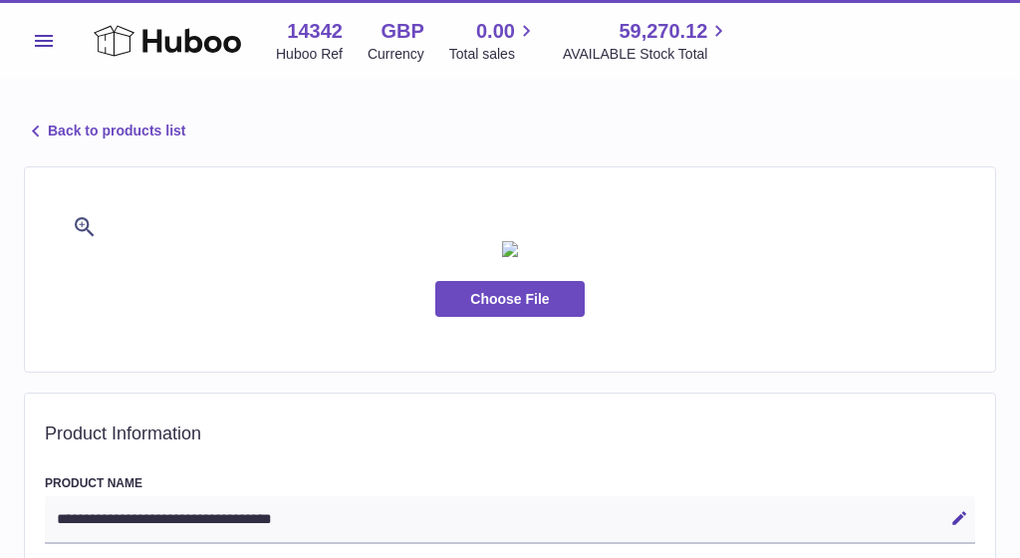
click at [36, 127] on icon at bounding box center [36, 131] width 24 height 24
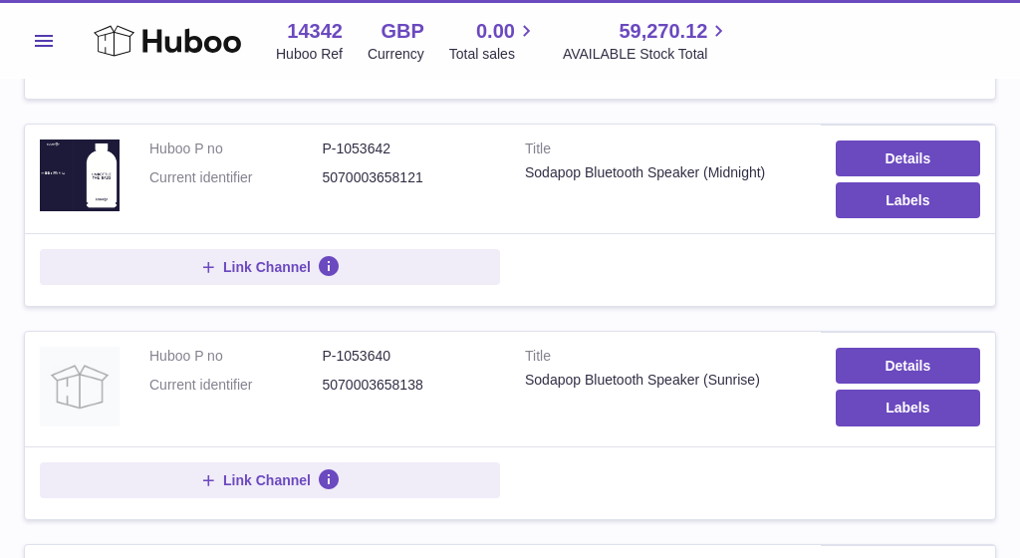
scroll to position [728, 0]
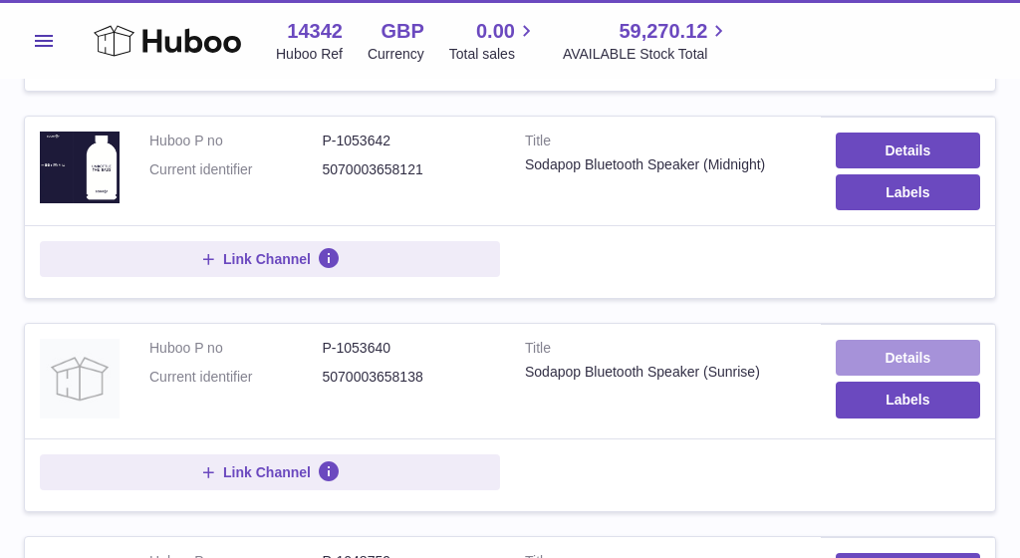
click at [909, 357] on link "Details" at bounding box center [907, 358] width 144 height 36
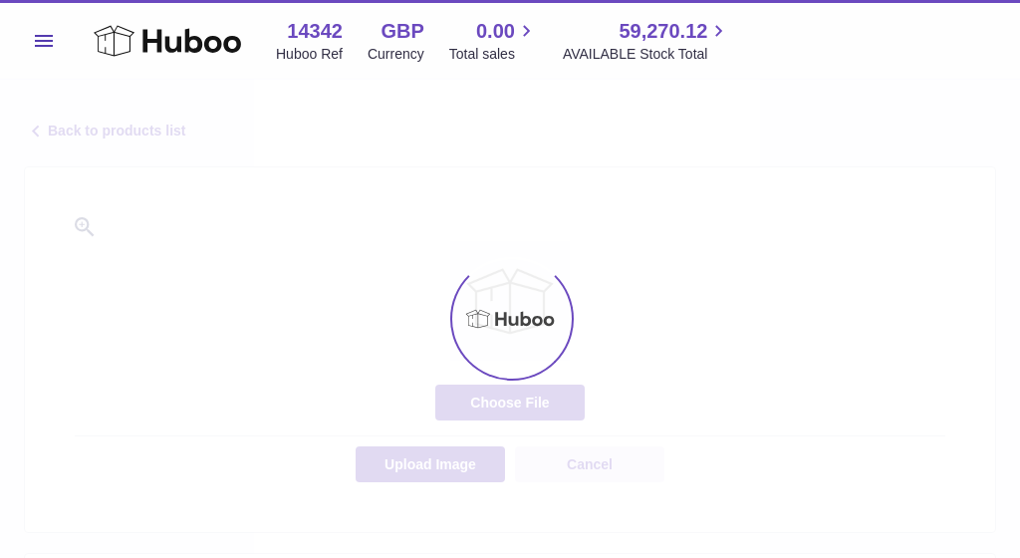
select select "**"
select select "****"
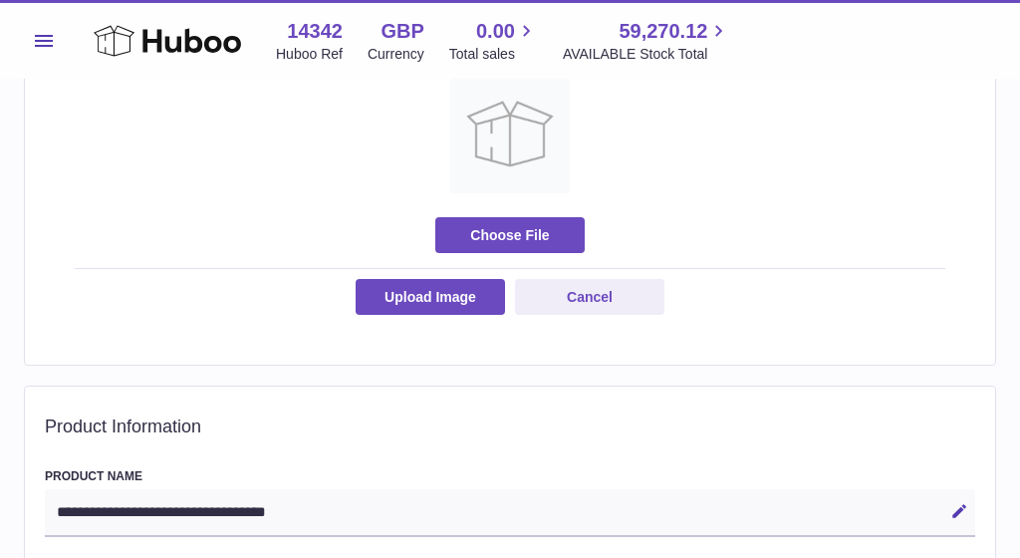
scroll to position [182, 0]
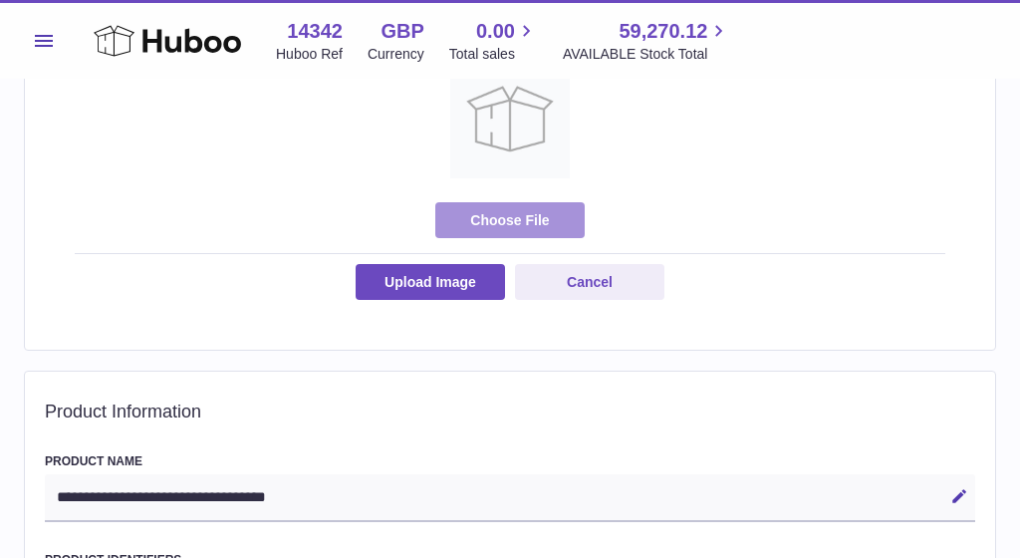
click at [512, 222] on label at bounding box center [509, 220] width 149 height 36
click at [550, 393] on input "file" at bounding box center [550, 393] width 1 height 1
type input "**********"
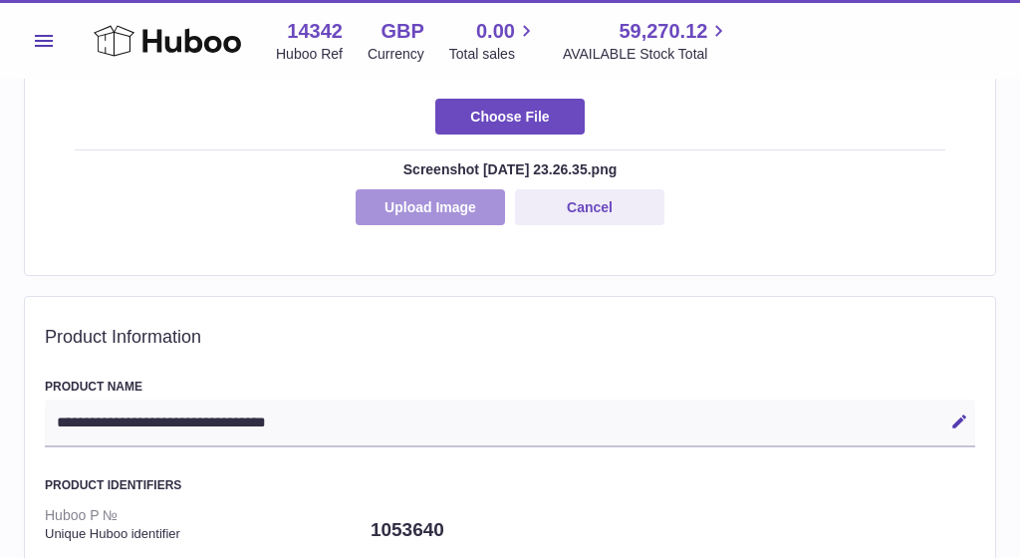
click at [465, 225] on button "Upload Image" at bounding box center [429, 207] width 149 height 36
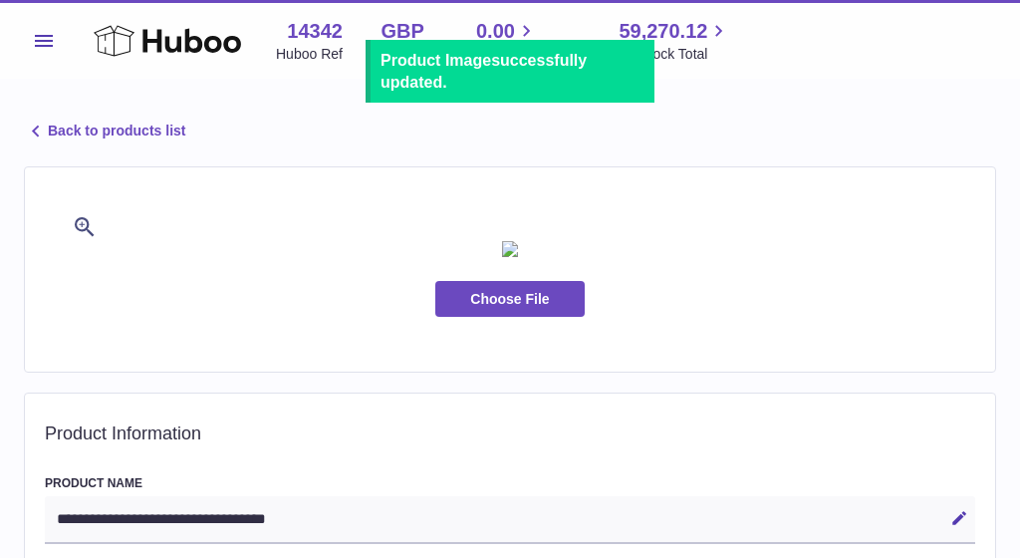
scroll to position [0, 0]
click at [53, 127] on link "Back to products list" at bounding box center [104, 131] width 161 height 24
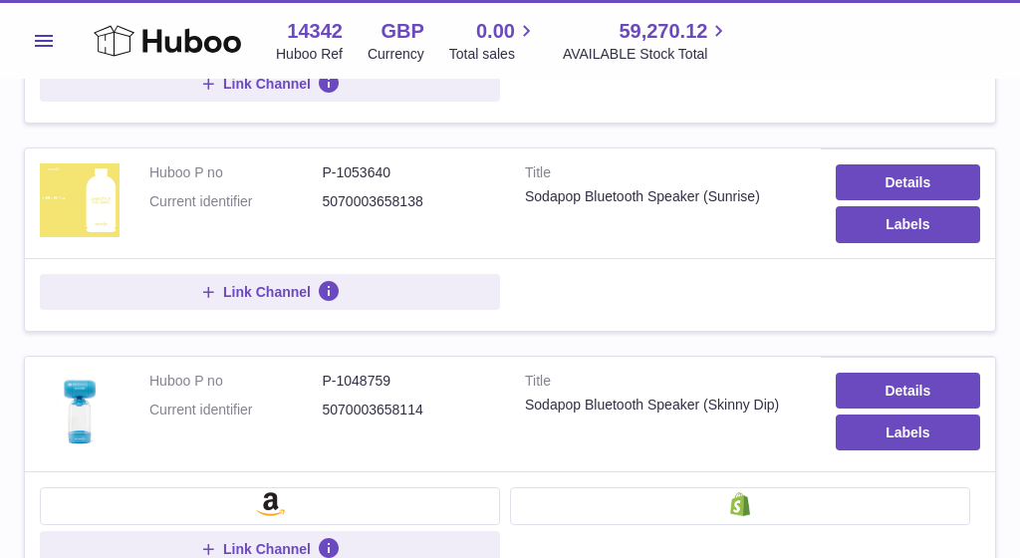
scroll to position [899, 0]
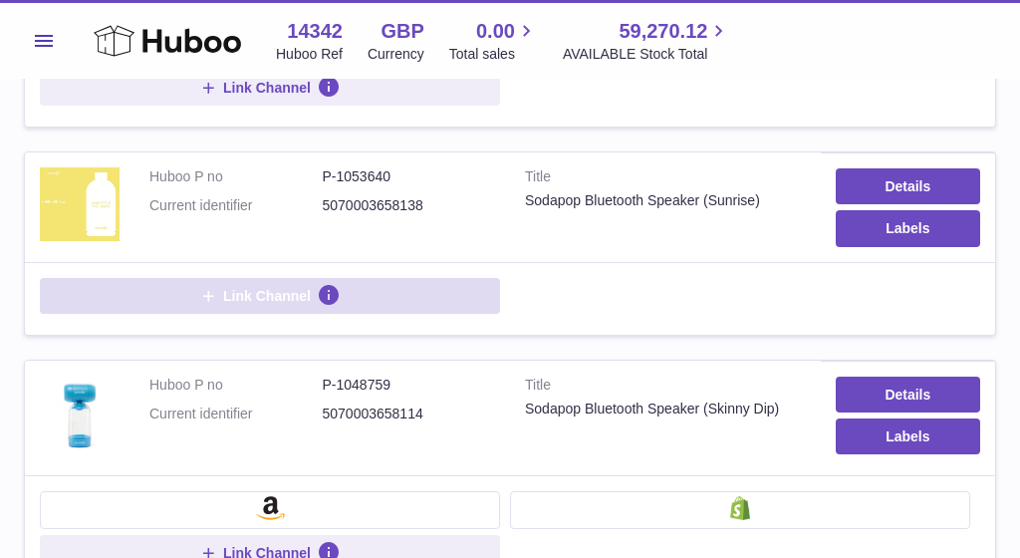
click at [263, 287] on span "Link Channel" at bounding box center [267, 296] width 88 height 18
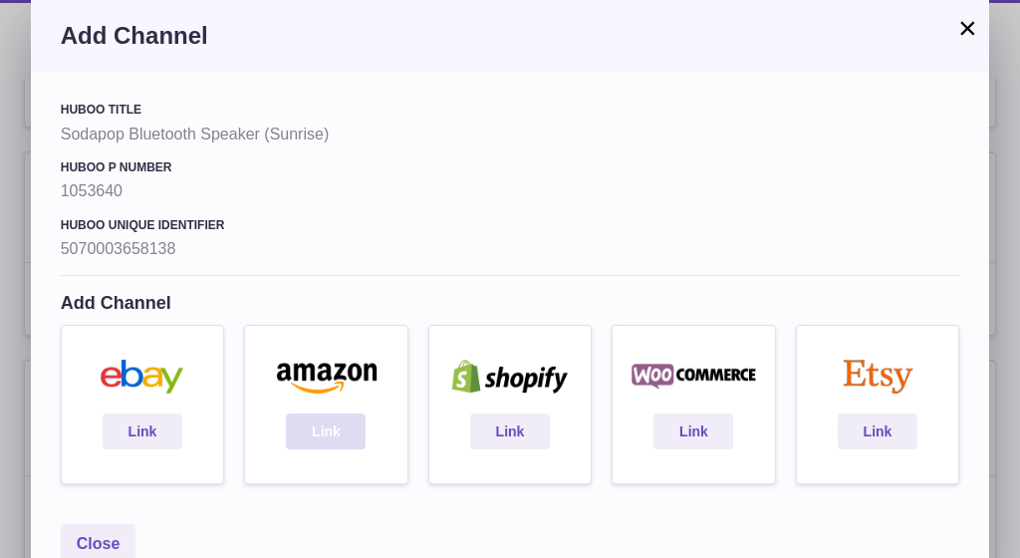
click at [334, 422] on link "Link" at bounding box center [326, 431] width 80 height 36
click at [966, 32] on button "×" at bounding box center [967, 28] width 24 height 24
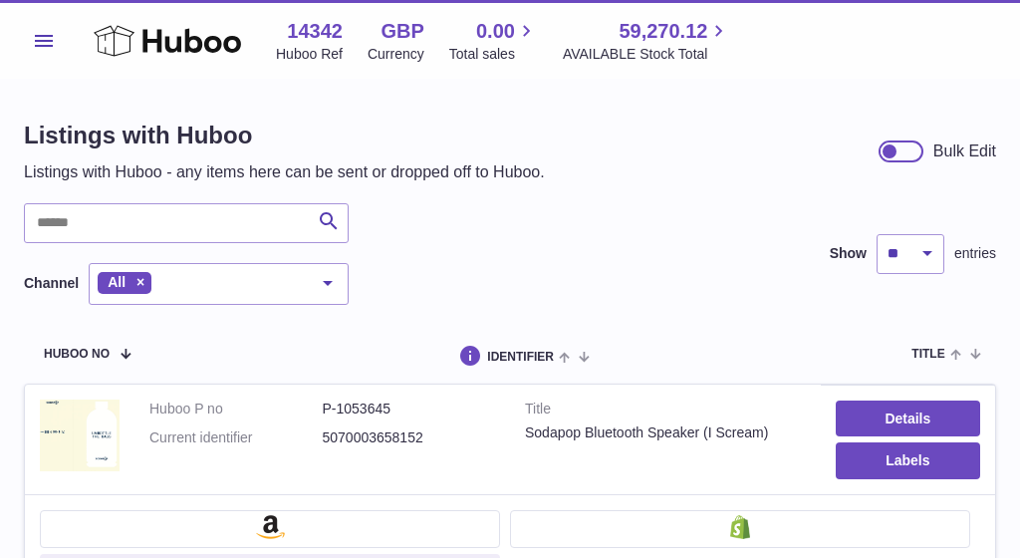
scroll to position [0, 0]
click at [47, 43] on span "Menu" at bounding box center [44, 41] width 18 height 12
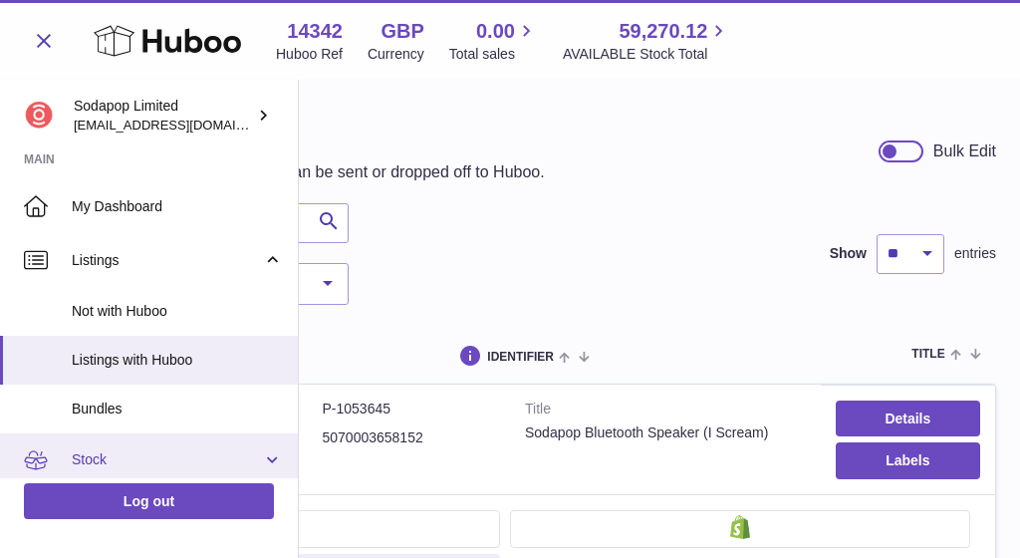
click at [139, 452] on span "Stock" at bounding box center [167, 459] width 190 height 19
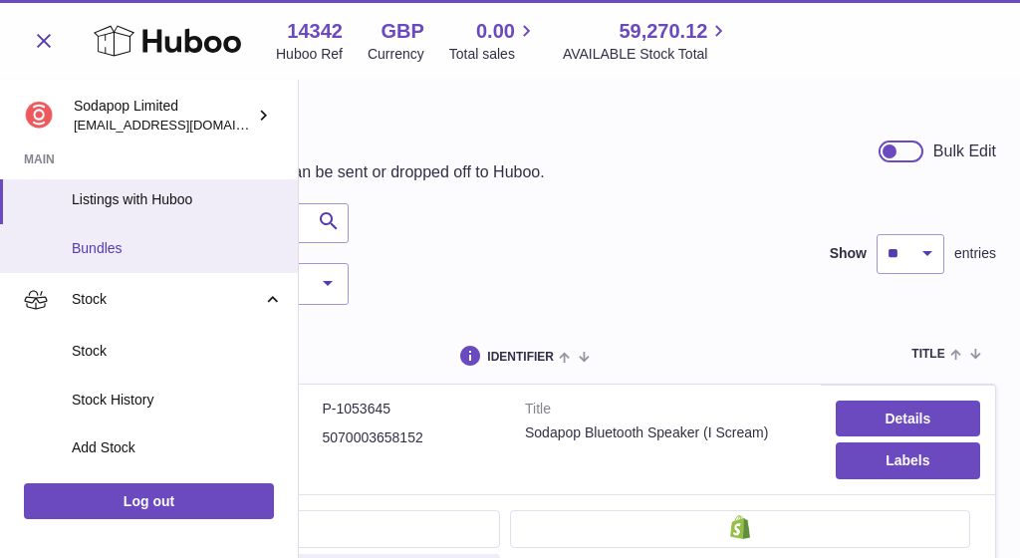
scroll to position [195, 0]
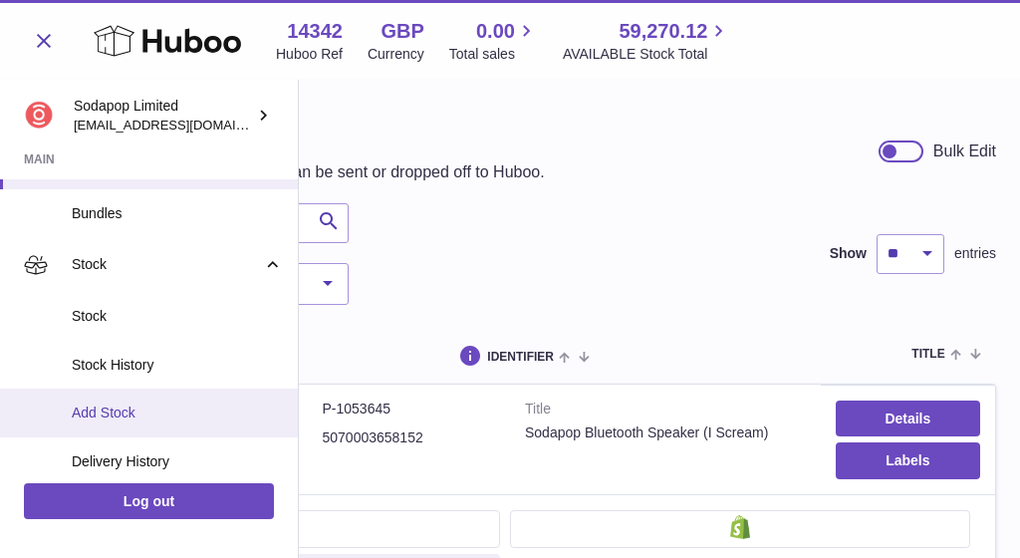
click at [107, 403] on span "Add Stock" at bounding box center [177, 412] width 211 height 19
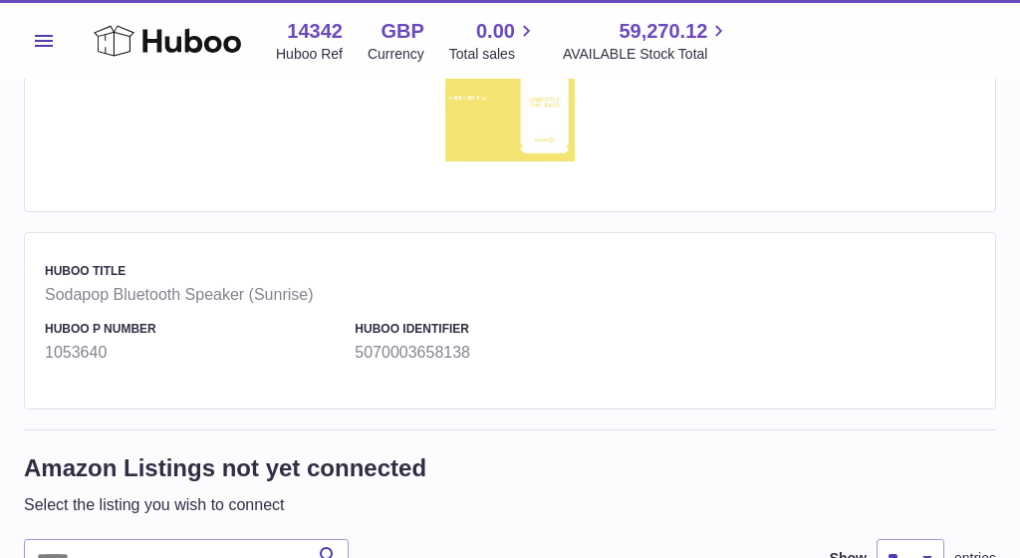
scroll to position [264, 0]
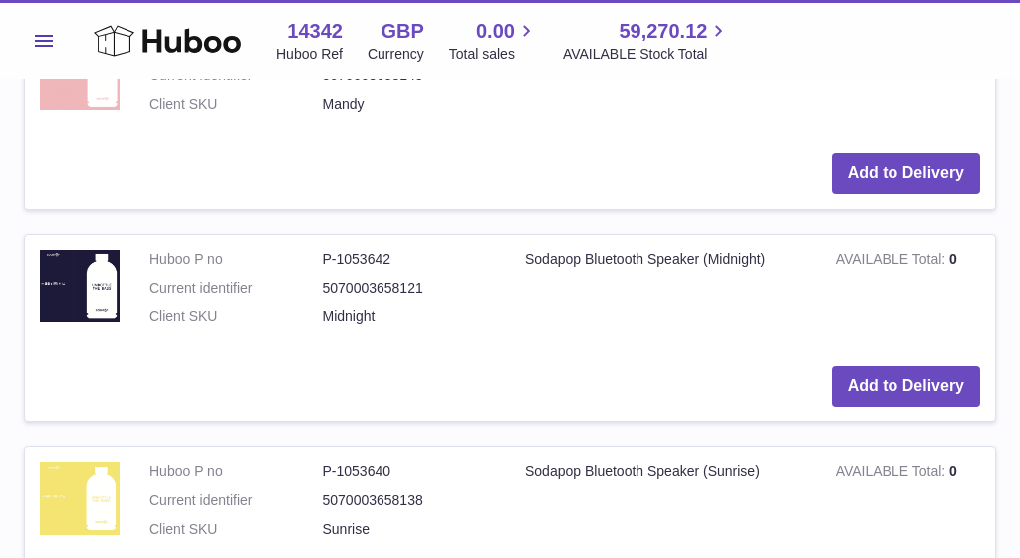
scroll to position [872, 0]
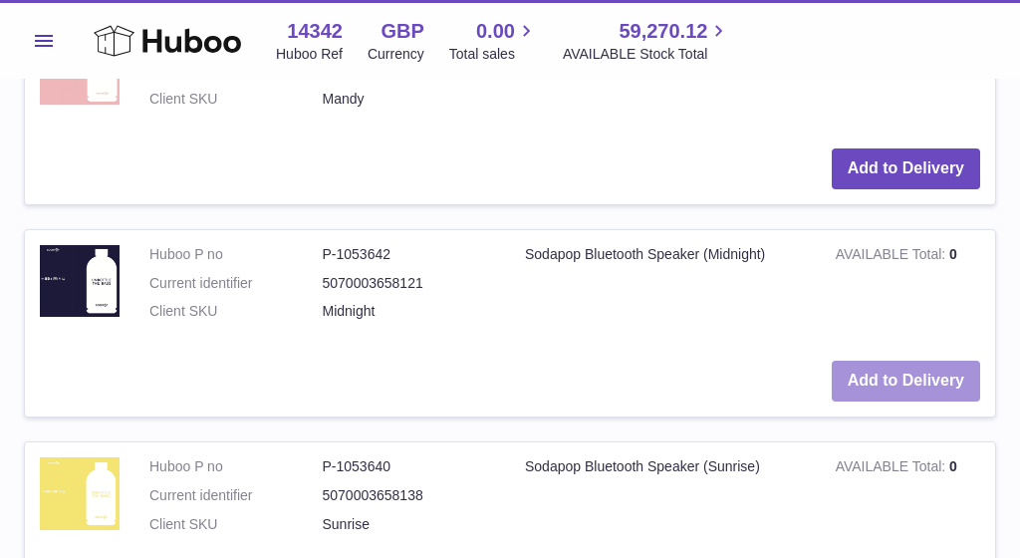
click at [881, 364] on button "Add to Delivery" at bounding box center [905, 380] width 148 height 41
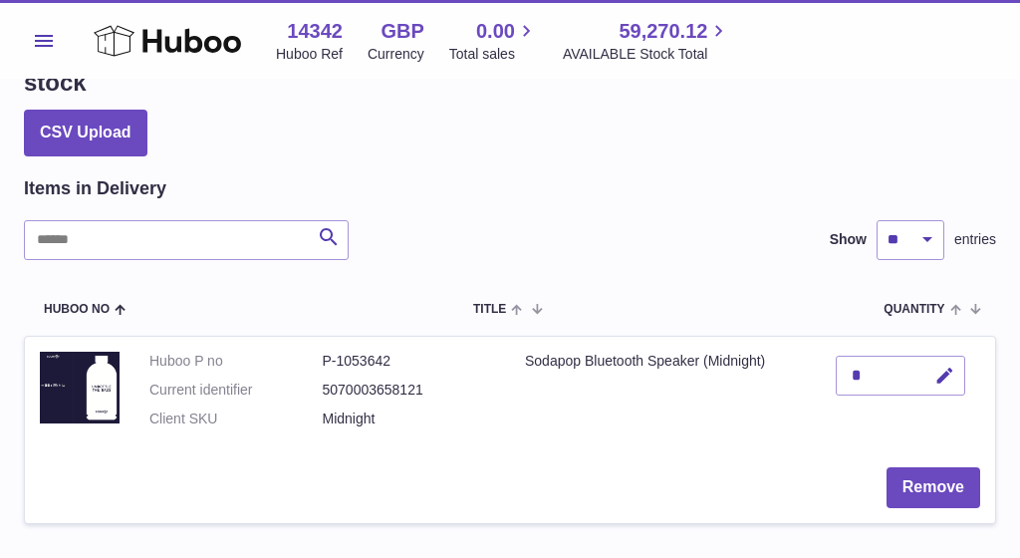
scroll to position [83, 0]
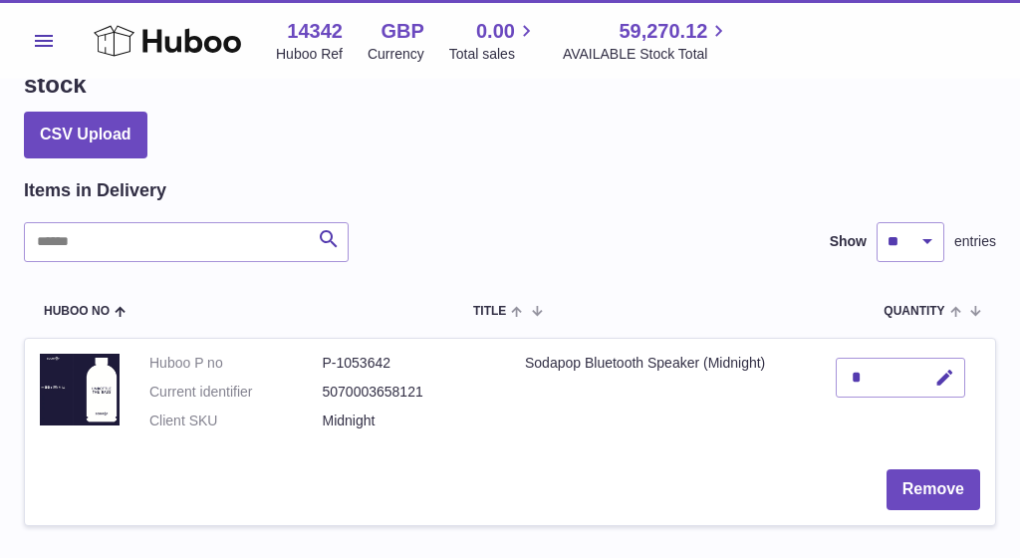
click at [869, 375] on div "*" at bounding box center [899, 377] width 129 height 40
click at [919, 478] on button "Remove" at bounding box center [933, 489] width 94 height 41
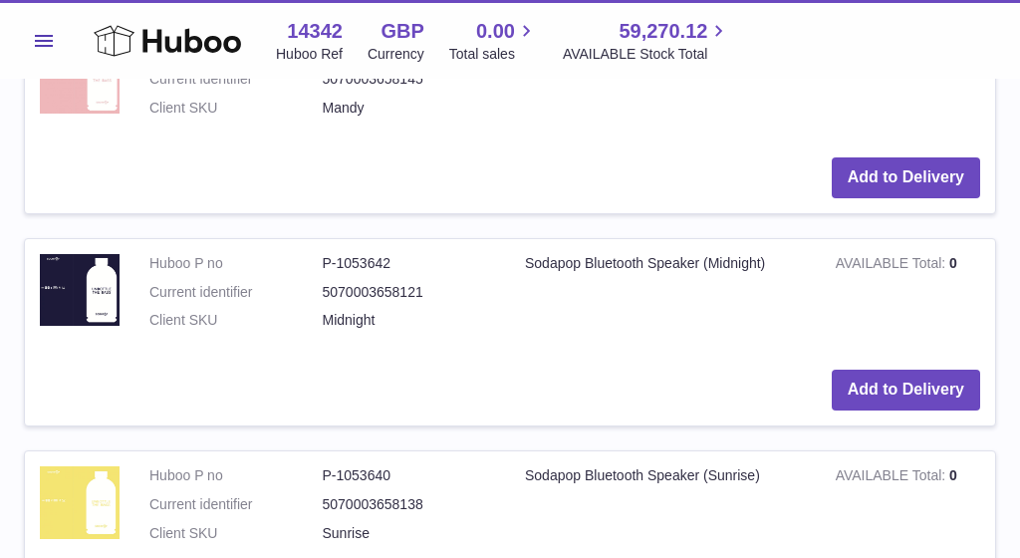
scroll to position [865, 0]
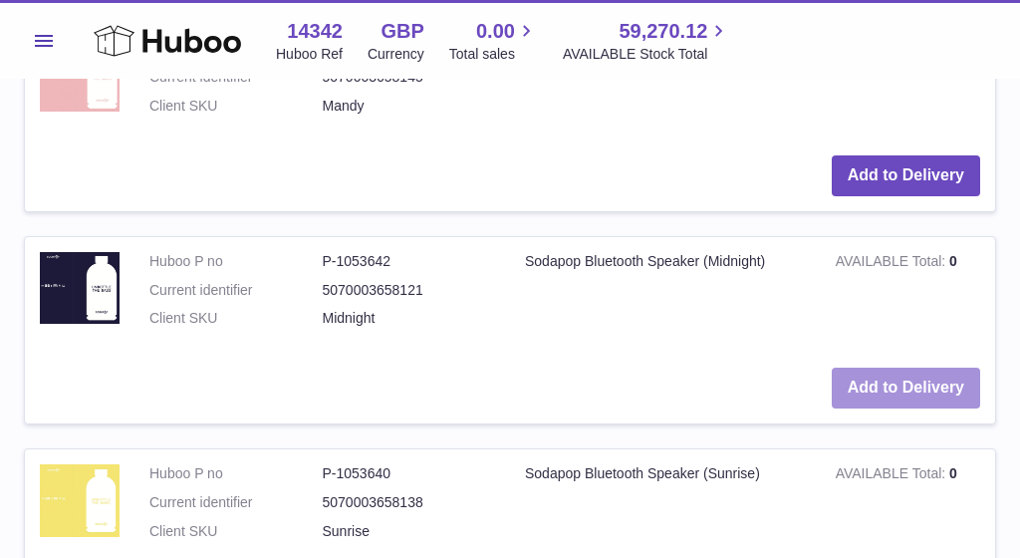
click at [884, 373] on button "Add to Delivery" at bounding box center [905, 387] width 148 height 41
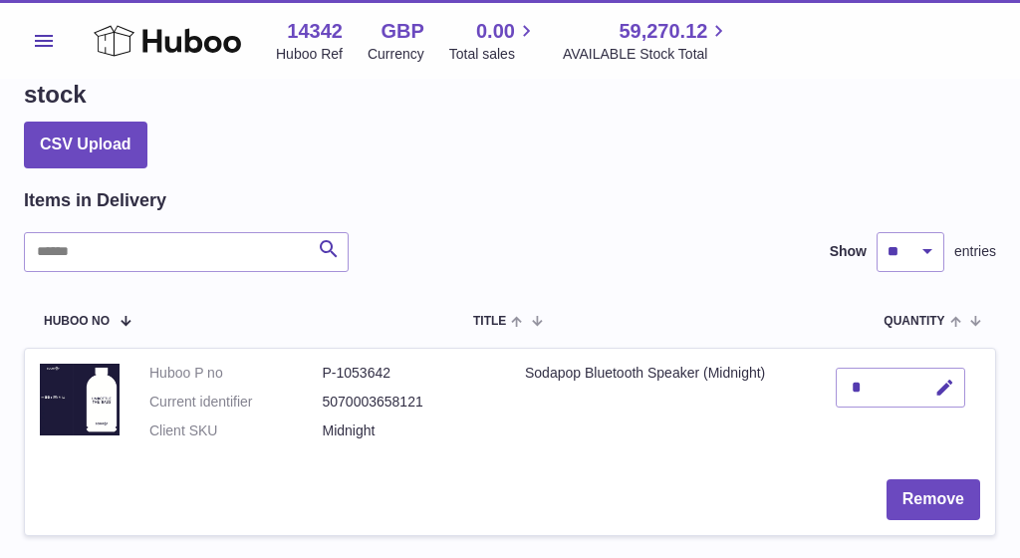
scroll to position [71, 0]
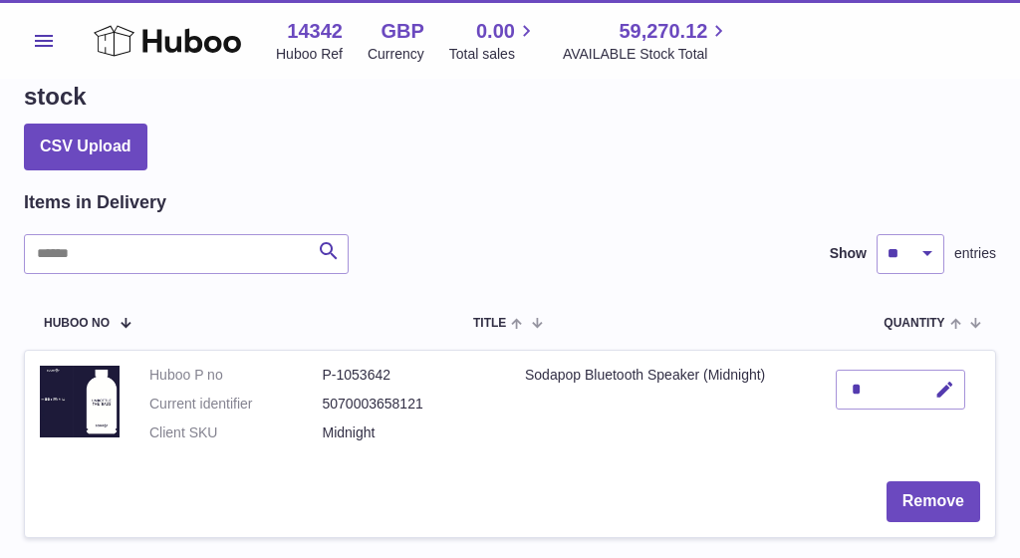
click at [874, 379] on div "*" at bounding box center [899, 389] width 129 height 40
click at [945, 390] on icon "button" at bounding box center [944, 389] width 21 height 21
type input "***"
click at [941, 386] on button "submit" at bounding box center [942, 389] width 38 height 32
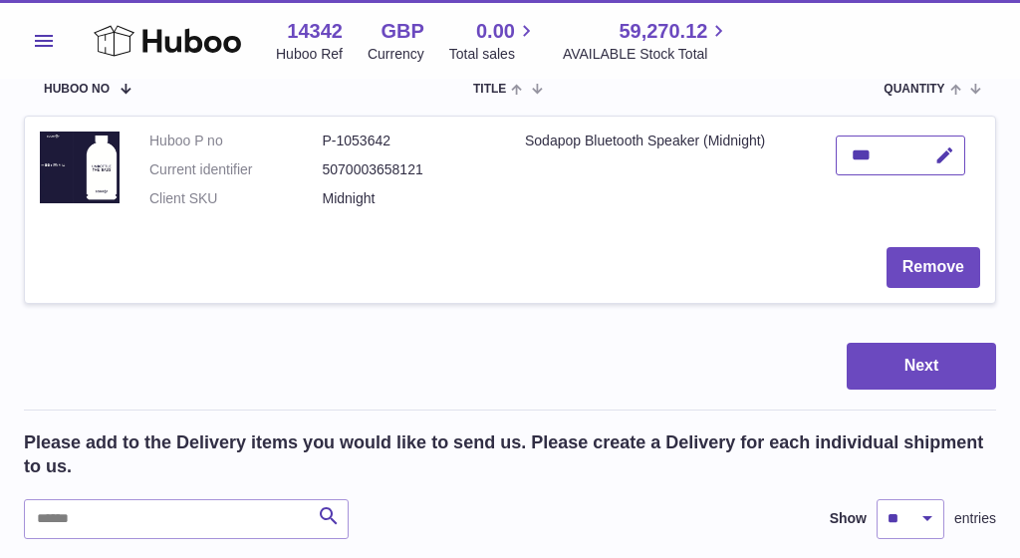
scroll to position [306, 0]
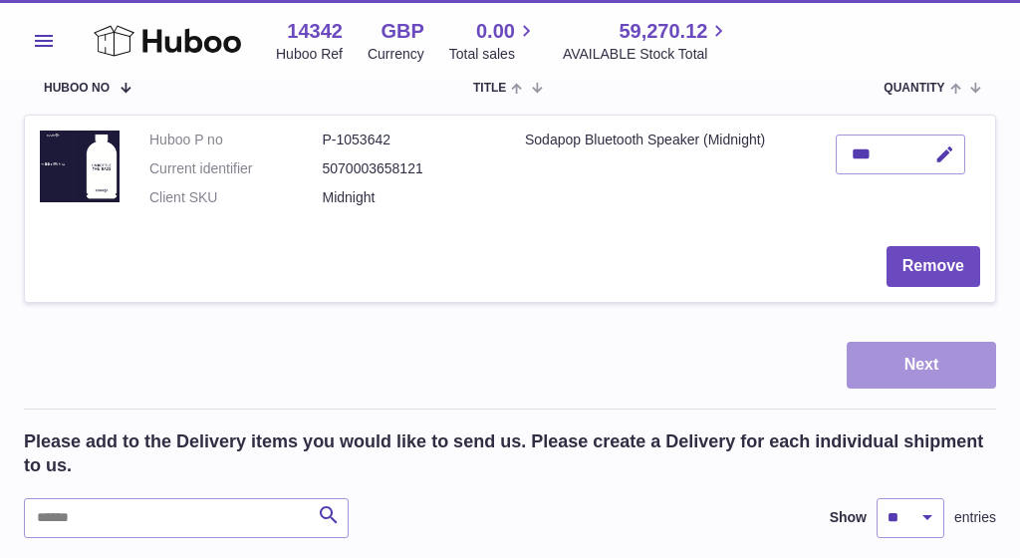
click at [895, 377] on button "Next" at bounding box center [920, 364] width 149 height 47
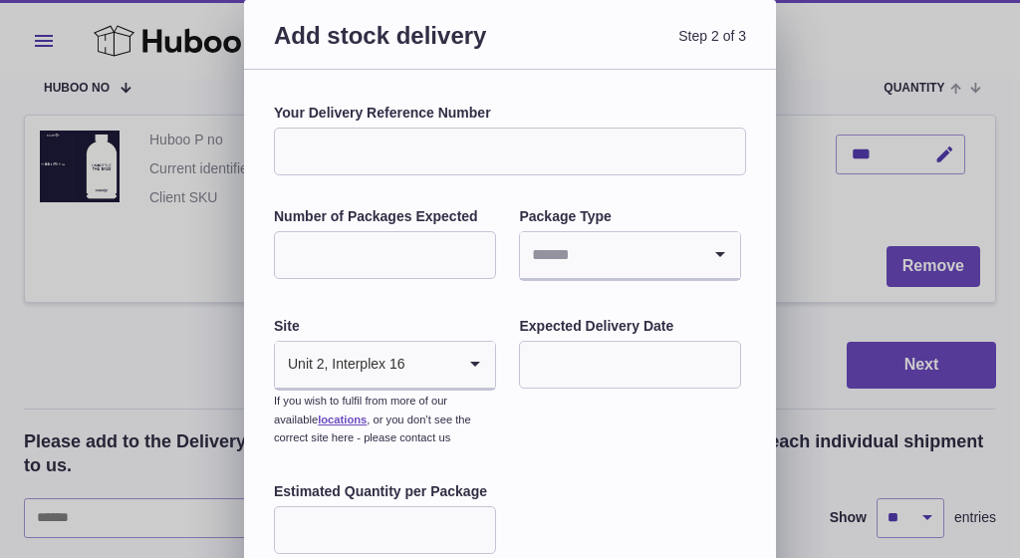
click at [434, 149] on input "Your Delivery Reference Number" at bounding box center [510, 151] width 472 height 48
type input "**"
click at [476, 254] on input "**" at bounding box center [385, 255] width 222 height 48
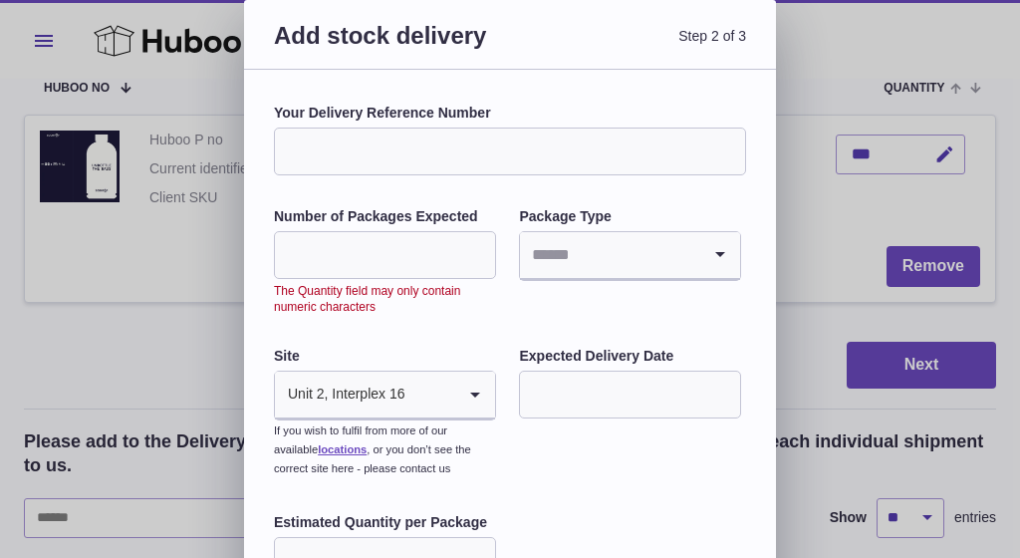
click at [395, 251] on input "**" at bounding box center [385, 255] width 222 height 48
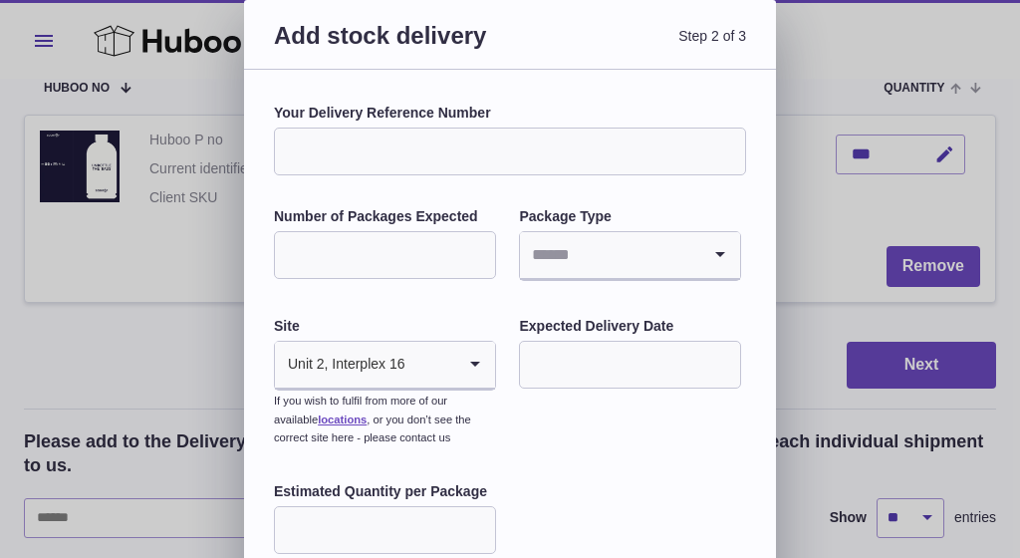
type input "**"
click at [705, 248] on icon "Search for option" at bounding box center [720, 255] width 40 height 46
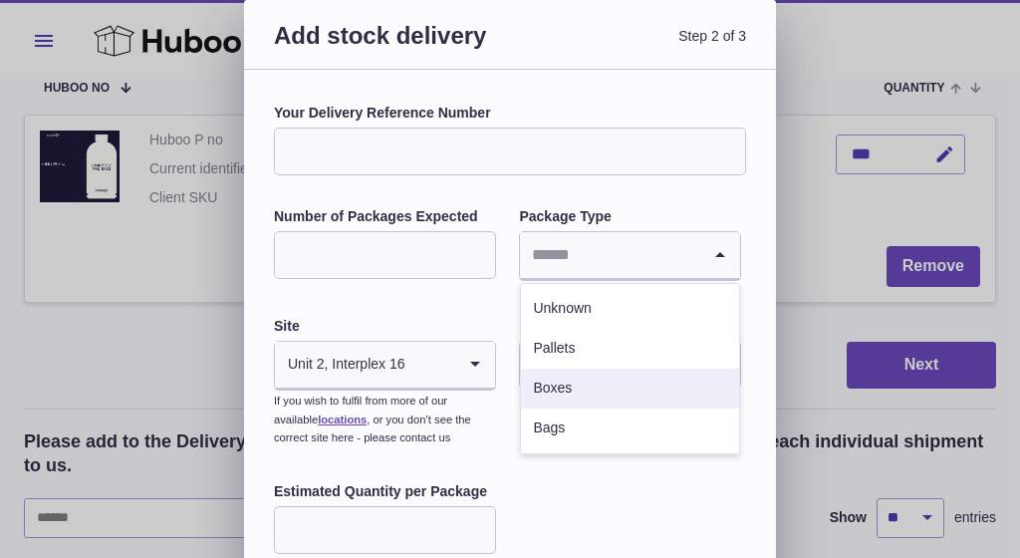
click at [555, 388] on li "Boxes" at bounding box center [630, 388] width 218 height 40
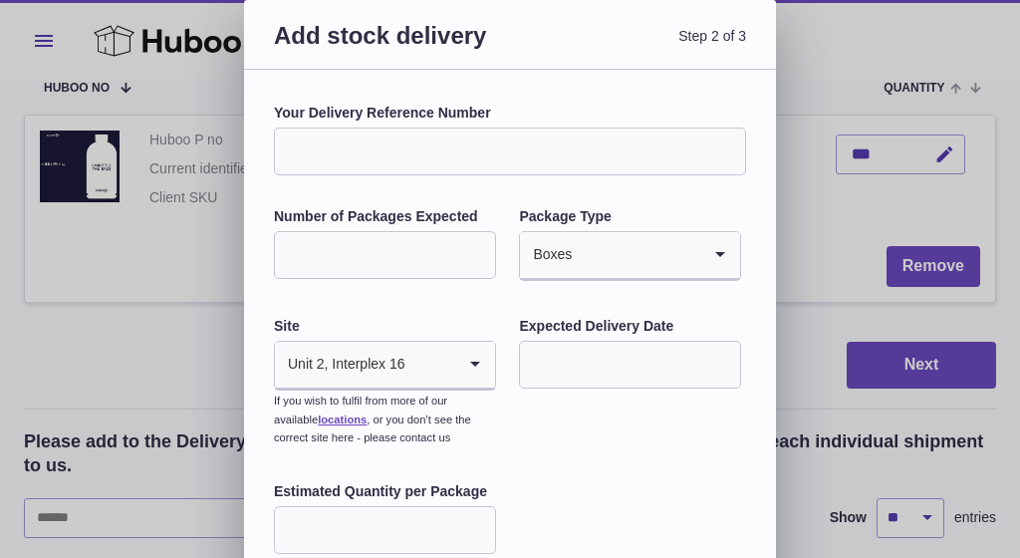
click at [572, 361] on input "text" at bounding box center [630, 365] width 222 height 48
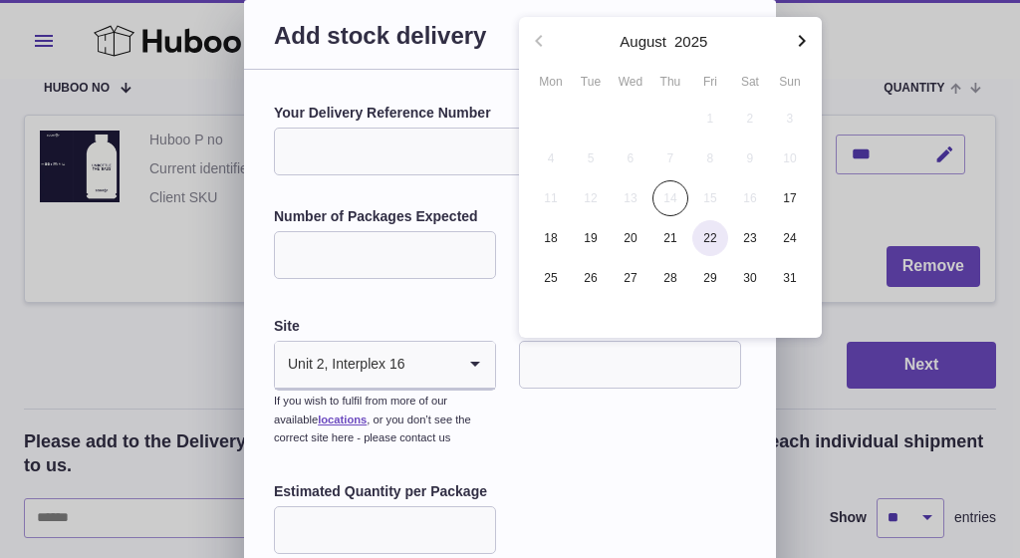
click at [706, 237] on span "22" at bounding box center [710, 238] width 36 height 36
type input "**********"
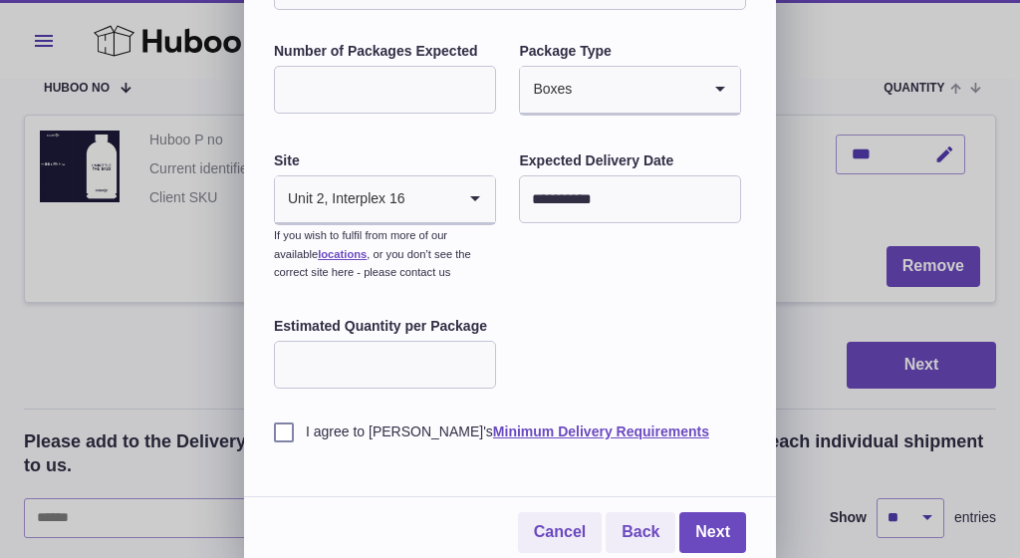
scroll to position [164, 0]
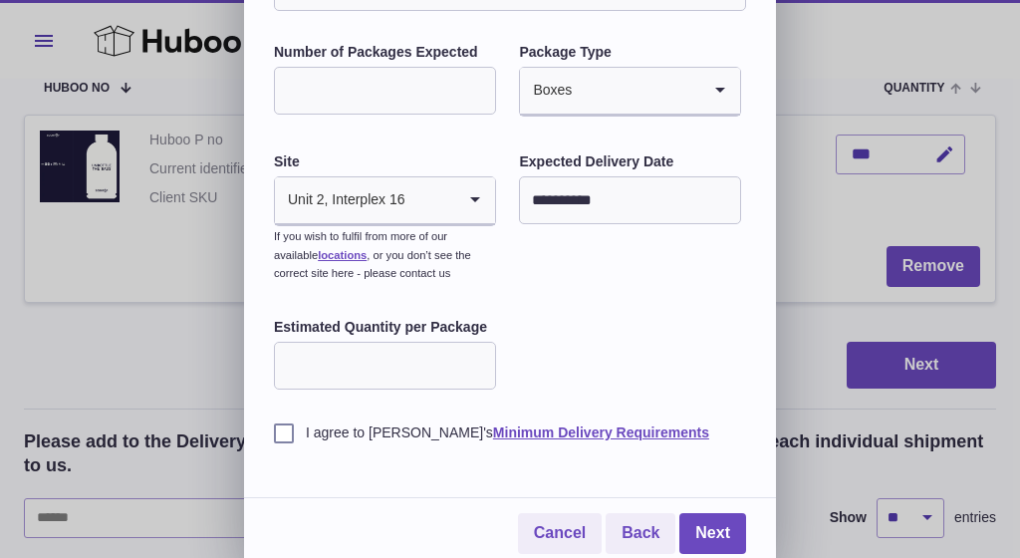
click at [402, 360] on input "Estimated Quantity per Package" at bounding box center [385, 365] width 222 height 48
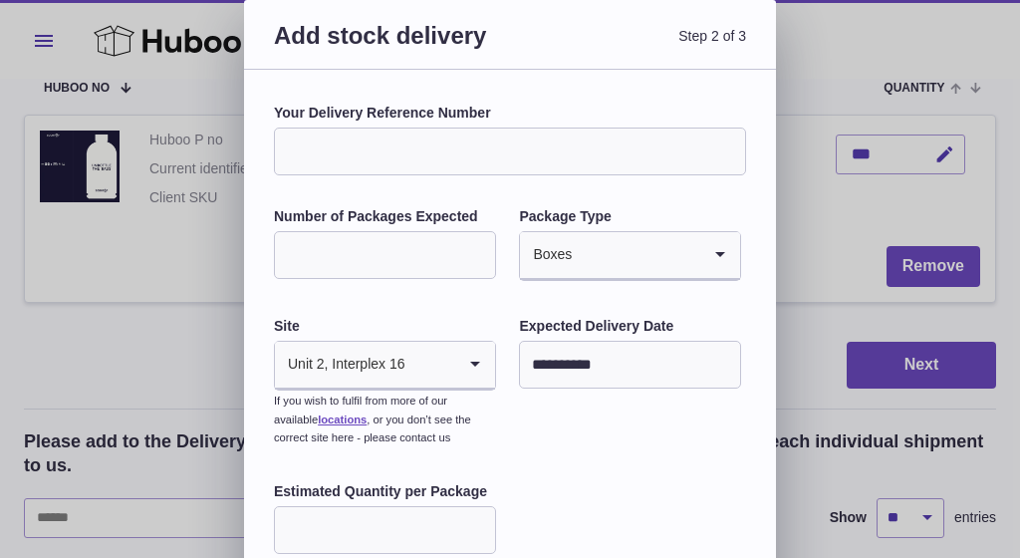
scroll to position [0, 0]
type input "**"
click at [377, 154] on input "Your Delivery Reference Number" at bounding box center [510, 151] width 472 height 48
type input "*"
paste input "**********"
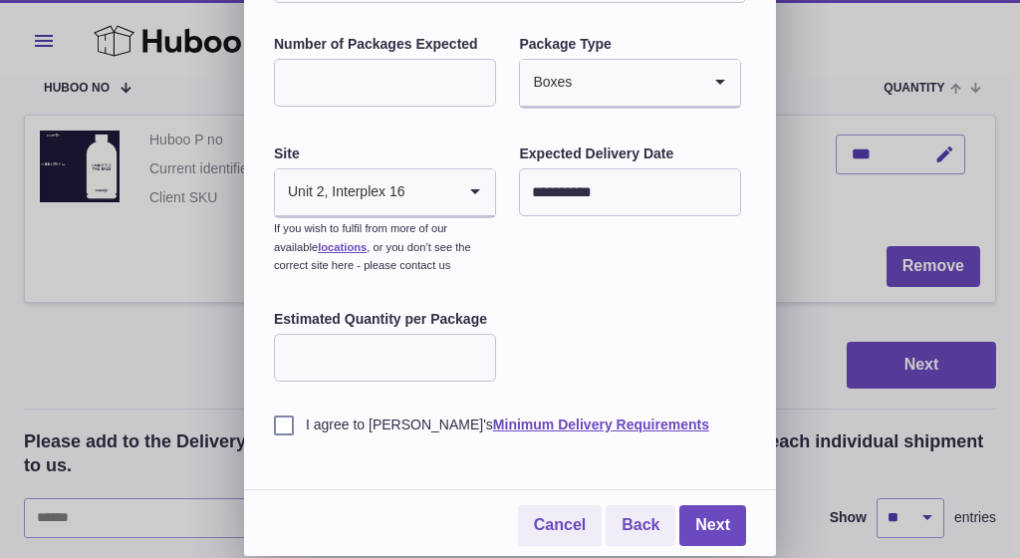
scroll to position [164, 0]
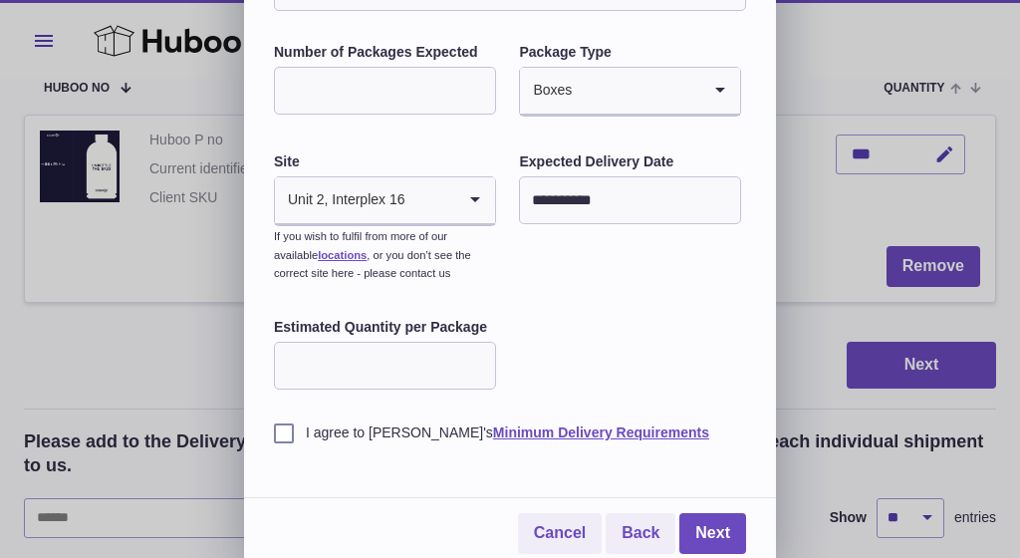
type input "**********"
click at [284, 429] on label "I agree to [PERSON_NAME]'s Minimum Delivery Requirements" at bounding box center [510, 432] width 472 height 19
click at [699, 523] on link "Next" at bounding box center [712, 533] width 67 height 41
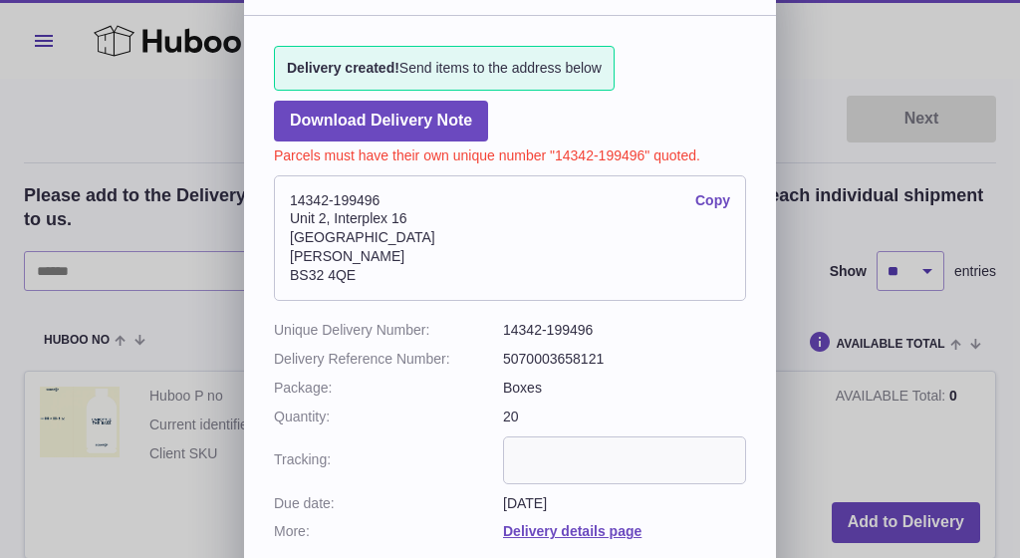
scroll to position [0, 0]
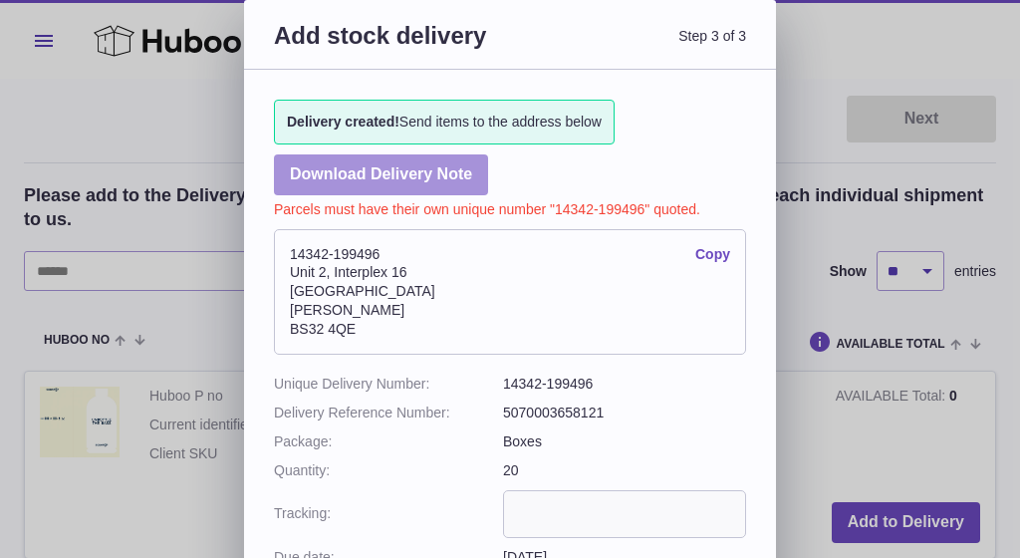
click at [435, 172] on link "Download Delivery Note" at bounding box center [381, 174] width 214 height 41
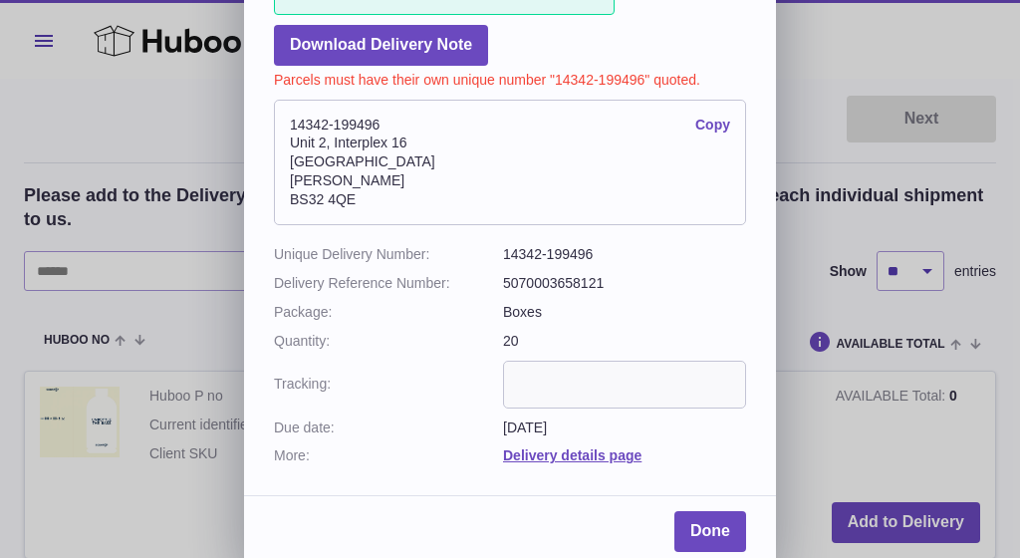
scroll to position [127, 0]
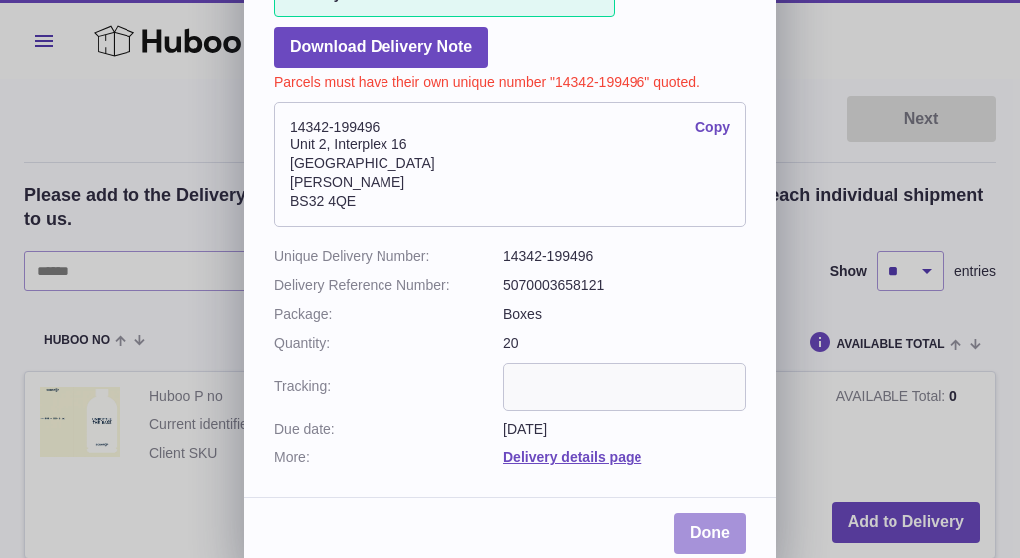
click at [704, 518] on link "Done" at bounding box center [710, 533] width 72 height 41
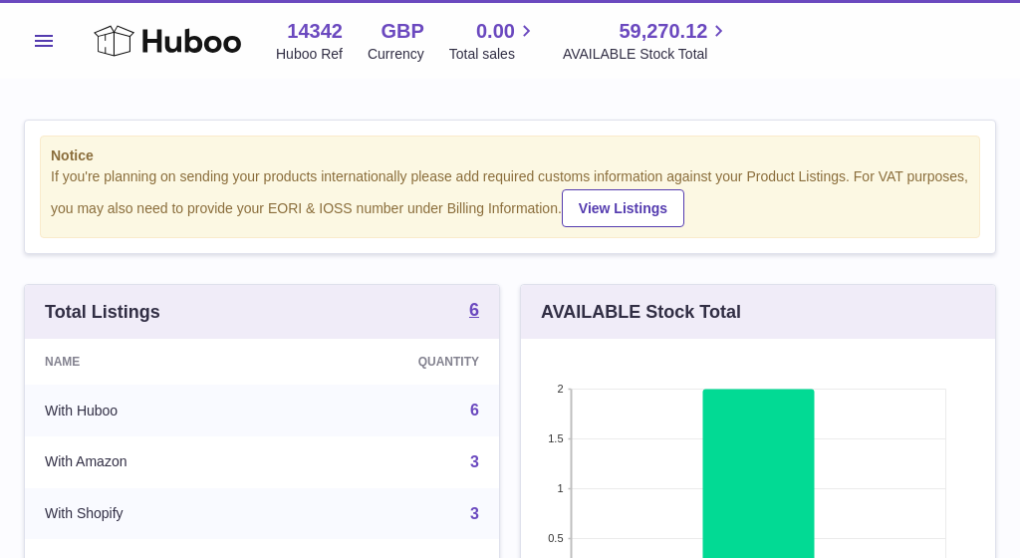
scroll to position [311, 474]
click at [43, 39] on span "Menu" at bounding box center [44, 41] width 18 height 12
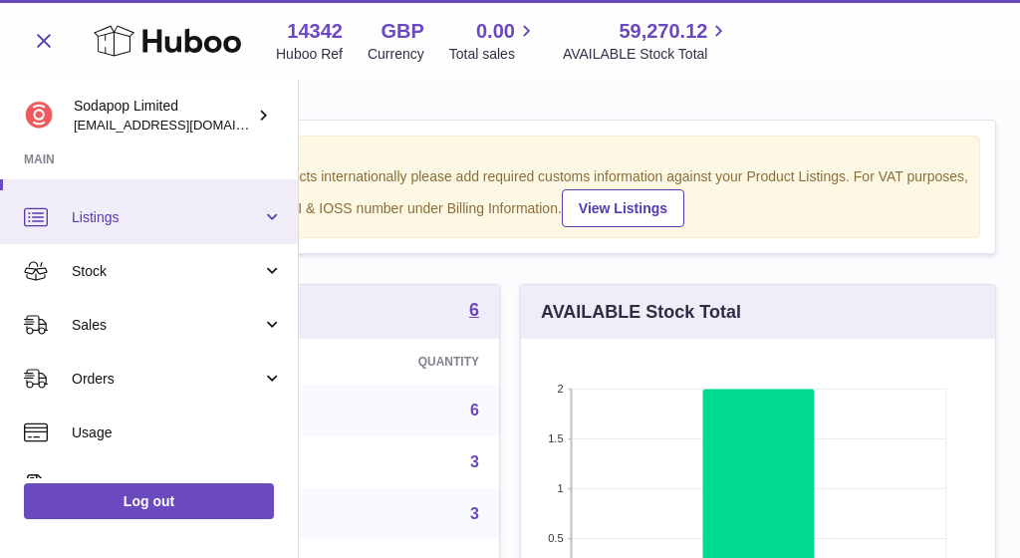
scroll to position [45, 0]
click at [106, 208] on span "Listings" at bounding box center [167, 215] width 190 height 19
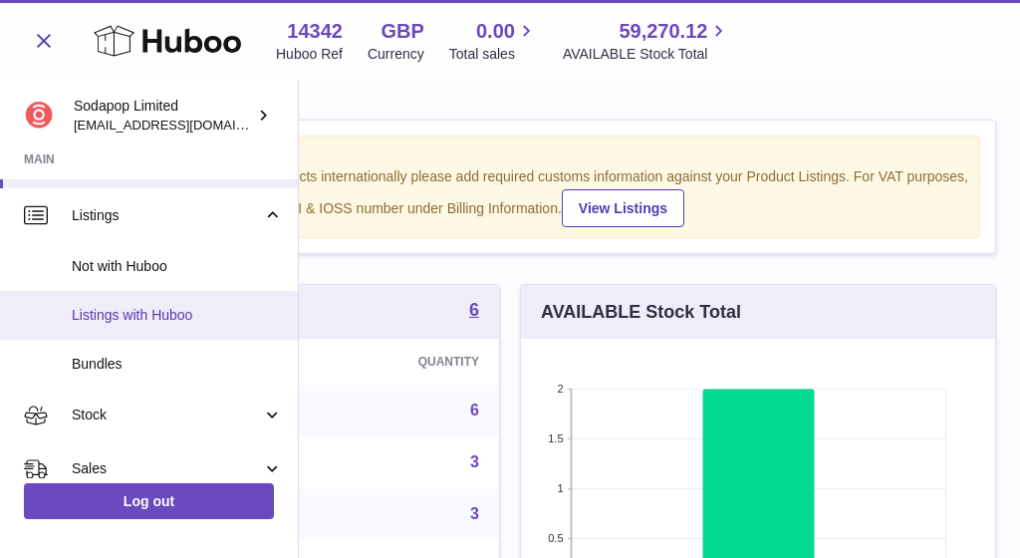
click at [112, 306] on span "Listings with Huboo" at bounding box center [177, 315] width 211 height 19
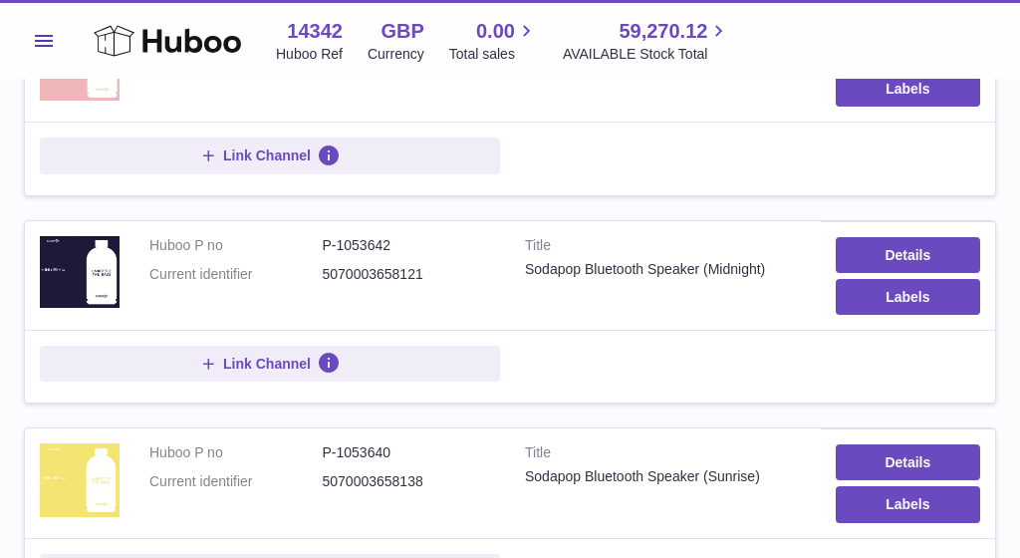
scroll to position [637, 0]
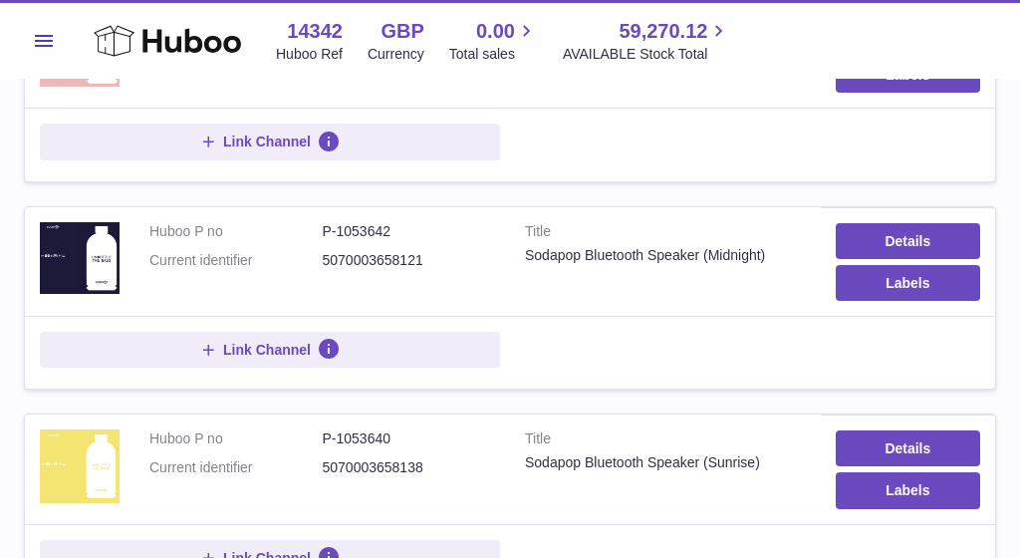
click at [369, 256] on dd "5070003658121" at bounding box center [409, 260] width 173 height 19
copy dd "5070003658121"
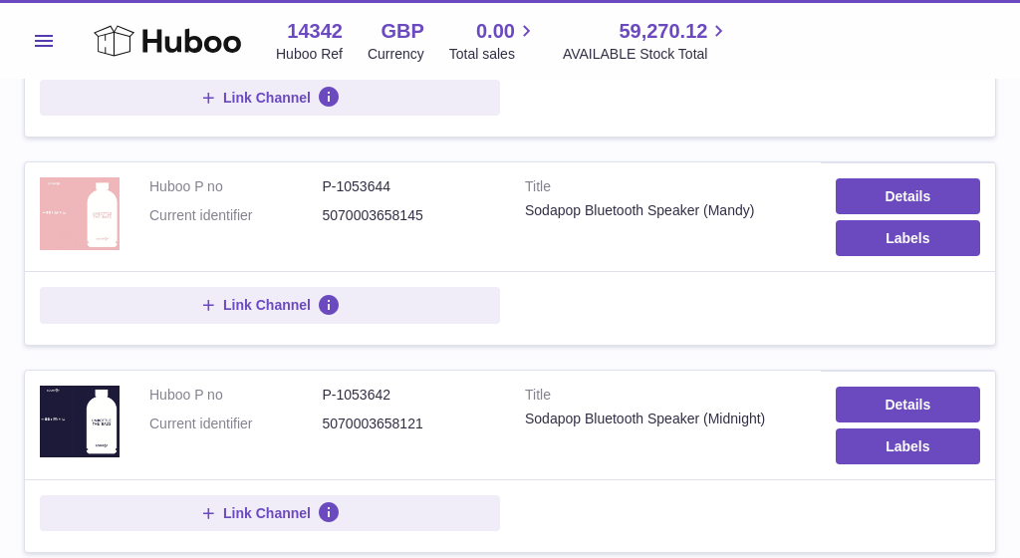
scroll to position [463, 0]
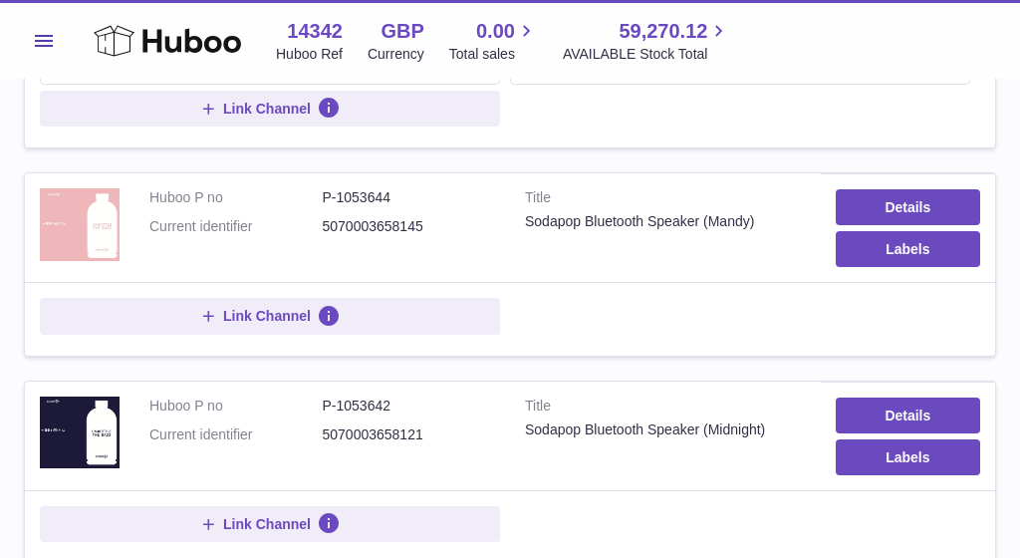
click at [380, 219] on dd "5070003658145" at bounding box center [409, 226] width 173 height 19
copy dd "5070003658145"
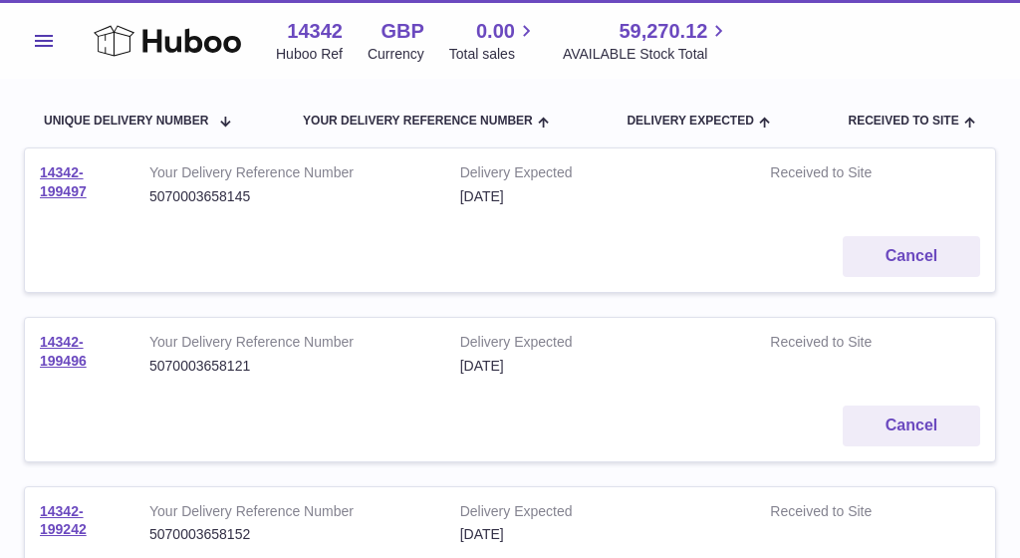
scroll to position [238, 0]
